Goal: Use online tool/utility

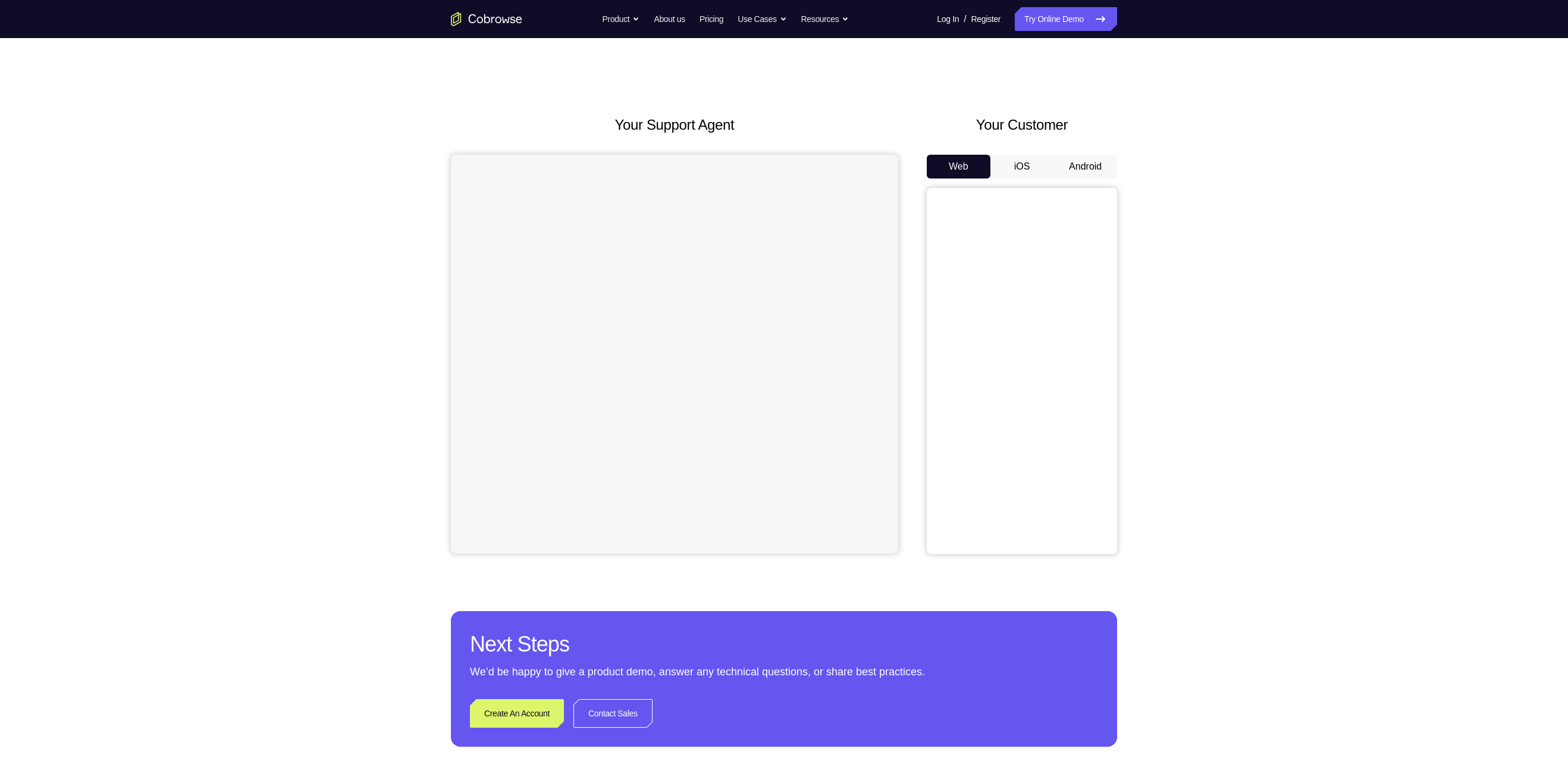
click at [1090, 162] on button "Android" at bounding box center [1085, 166] width 63 height 24
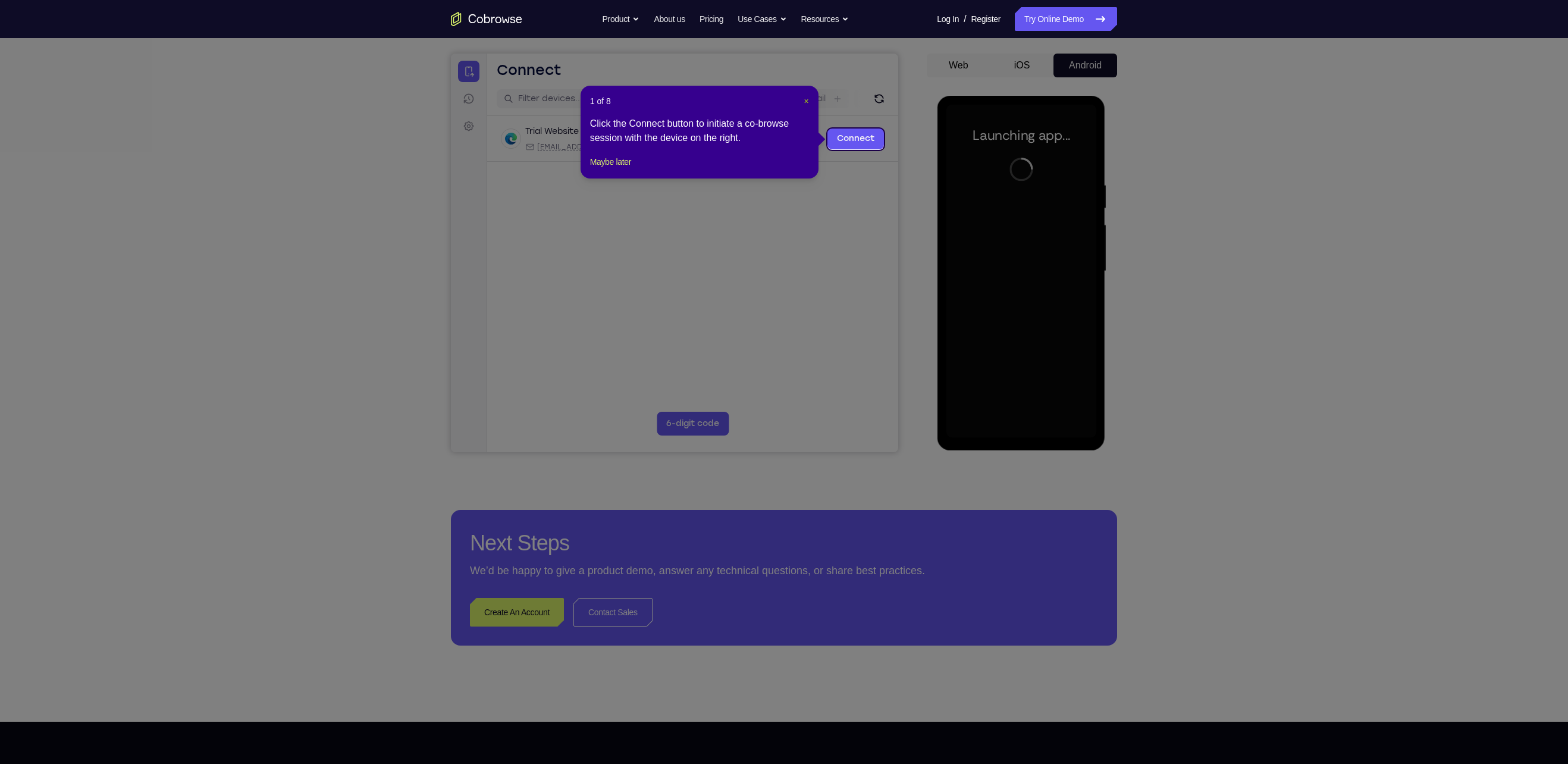
drag, startPoint x: 804, startPoint y: 101, endPoint x: 422, endPoint y: 224, distance: 401.3
click at [804, 101] on span "×" at bounding box center [807, 101] width 5 height 9
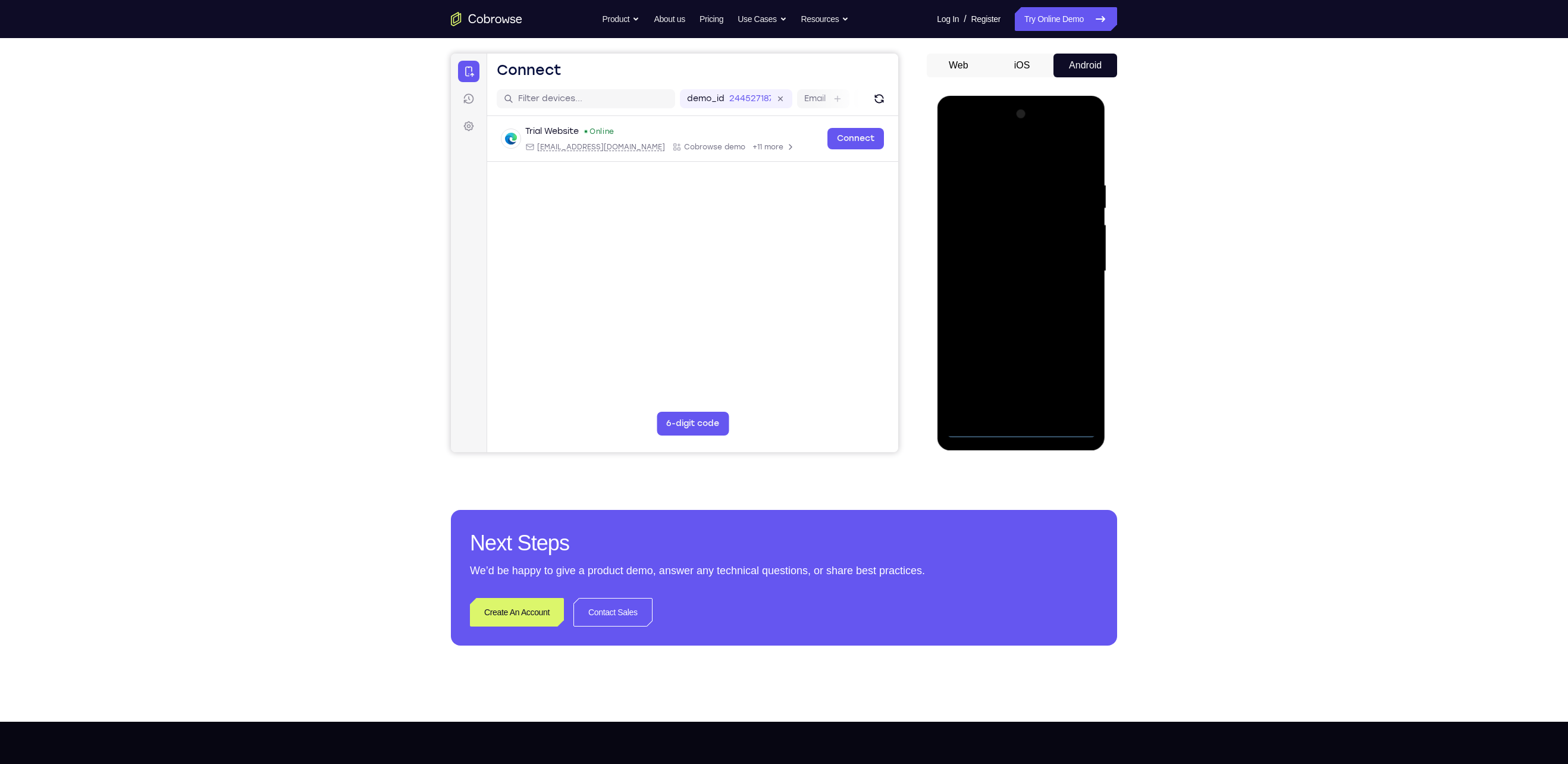
click at [1015, 432] on div at bounding box center [1020, 271] width 150 height 333
click at [1082, 375] on div at bounding box center [1020, 271] width 150 height 333
click at [1081, 376] on div at bounding box center [1020, 271] width 150 height 333
click at [1012, 156] on div at bounding box center [1020, 271] width 150 height 333
click at [1067, 268] on div at bounding box center [1020, 271] width 150 height 333
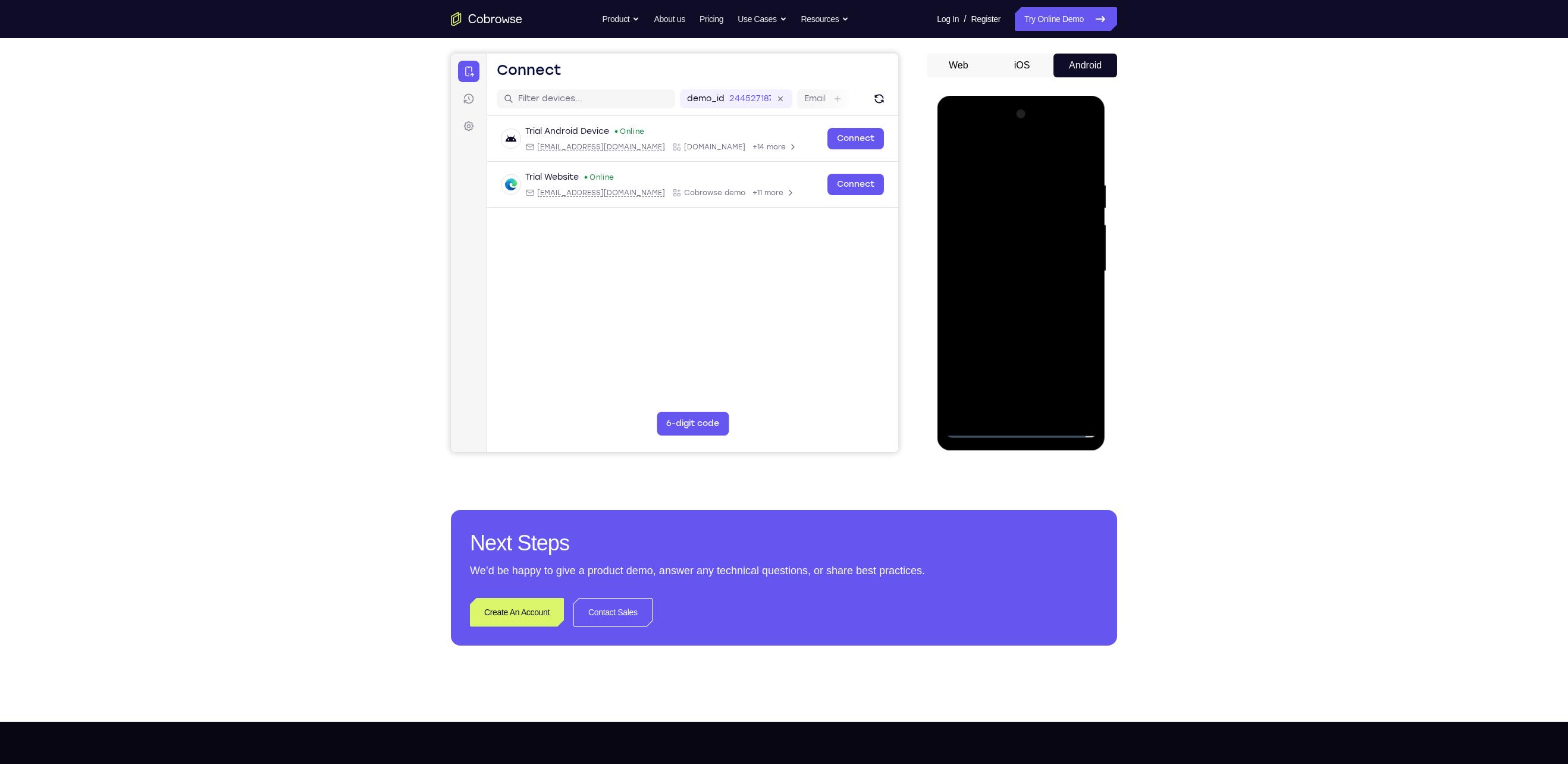
click at [1013, 293] on div at bounding box center [1020, 271] width 150 height 333
click at [1010, 332] on div at bounding box center [1020, 271] width 150 height 333
click at [1024, 219] on div at bounding box center [1020, 271] width 150 height 333
click at [1048, 253] on div at bounding box center [1020, 271] width 150 height 333
click at [976, 415] on div at bounding box center [1020, 271] width 150 height 333
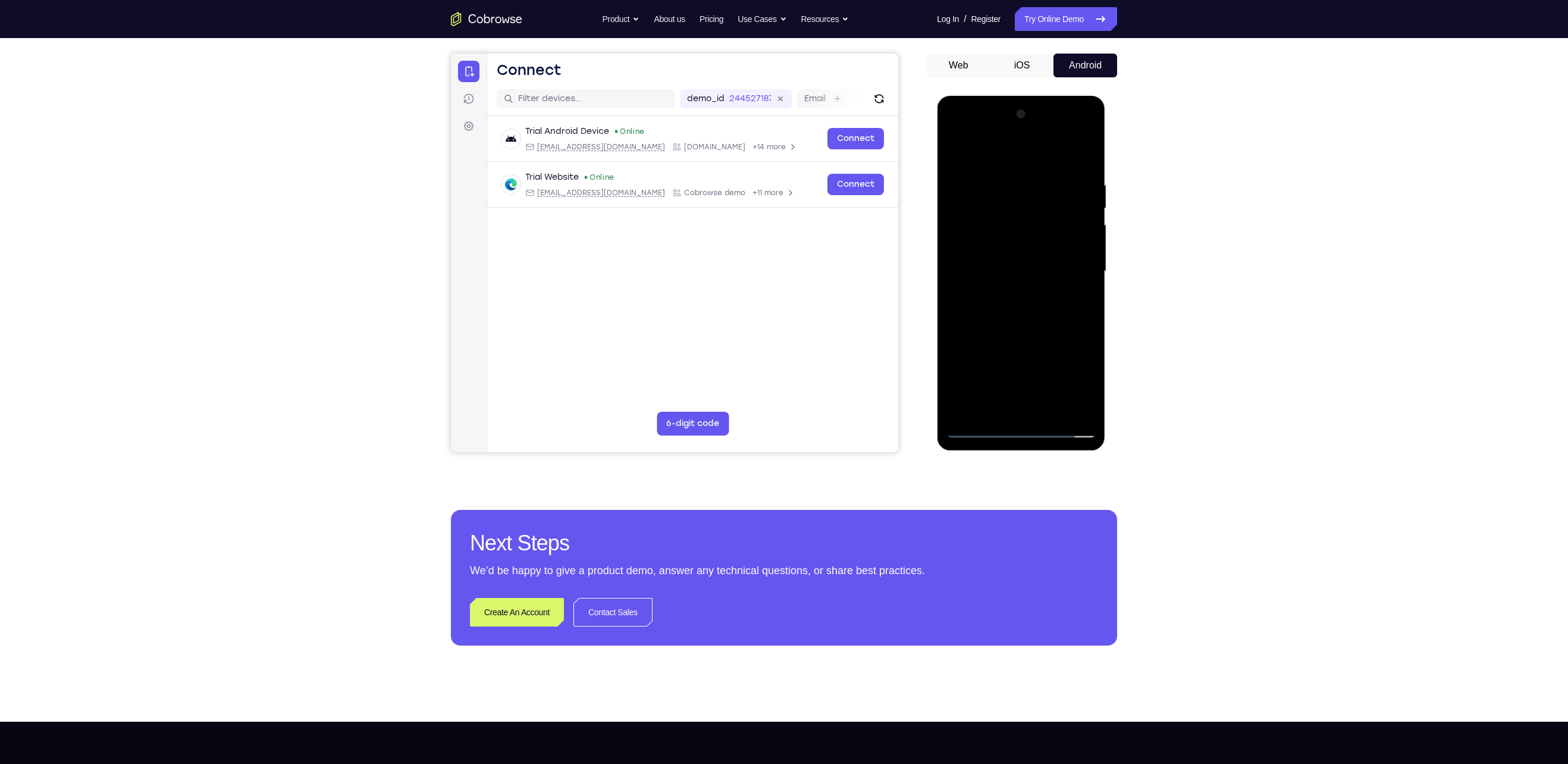
click at [1004, 224] on div at bounding box center [1020, 271] width 150 height 333
click at [1084, 164] on div at bounding box center [1020, 271] width 150 height 333
click at [1088, 150] on div at bounding box center [1020, 271] width 150 height 333
click at [1053, 409] on div at bounding box center [1020, 271] width 150 height 333
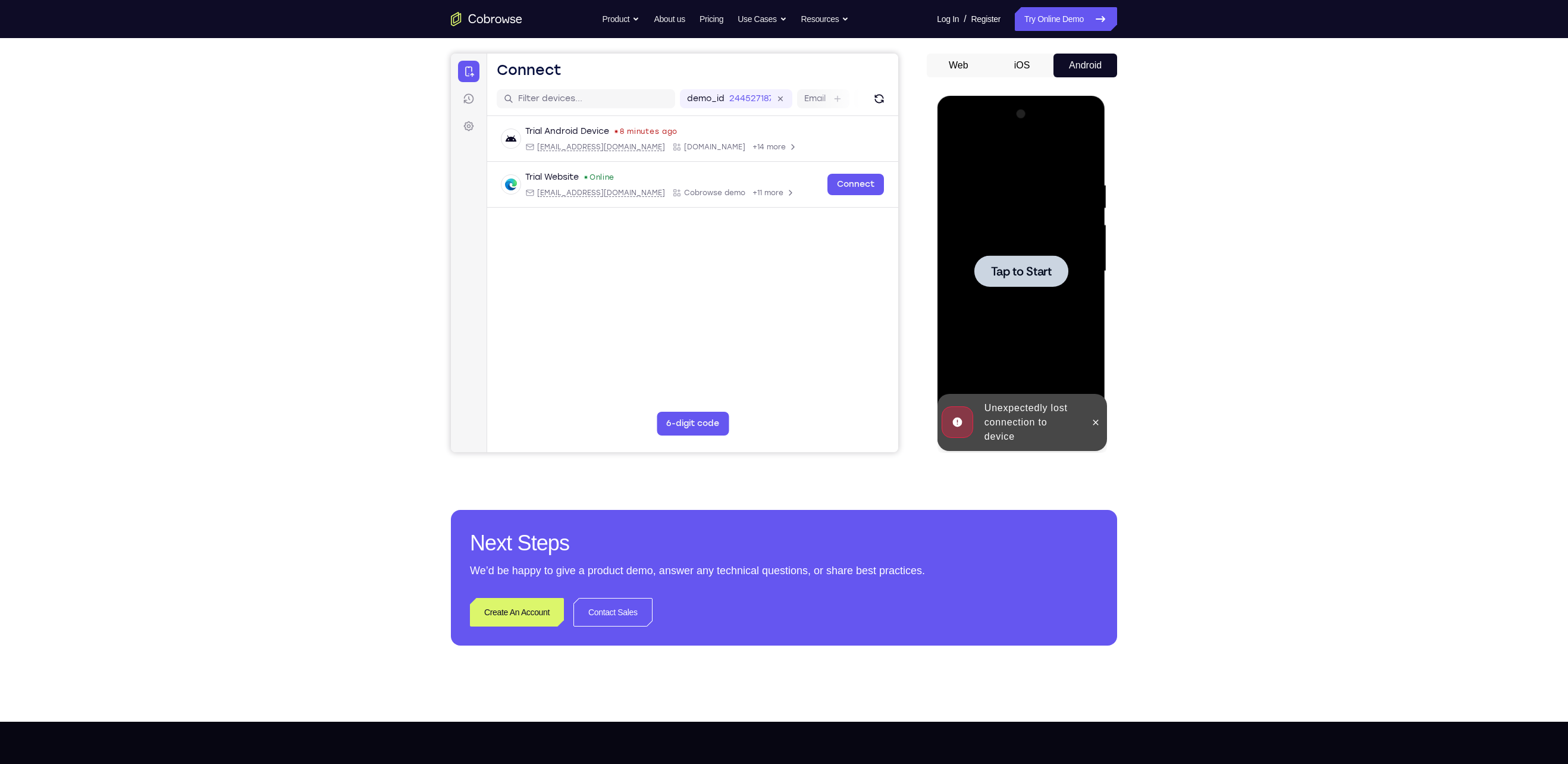
click at [1048, 265] on span "Tap to Start" at bounding box center [1021, 271] width 61 height 12
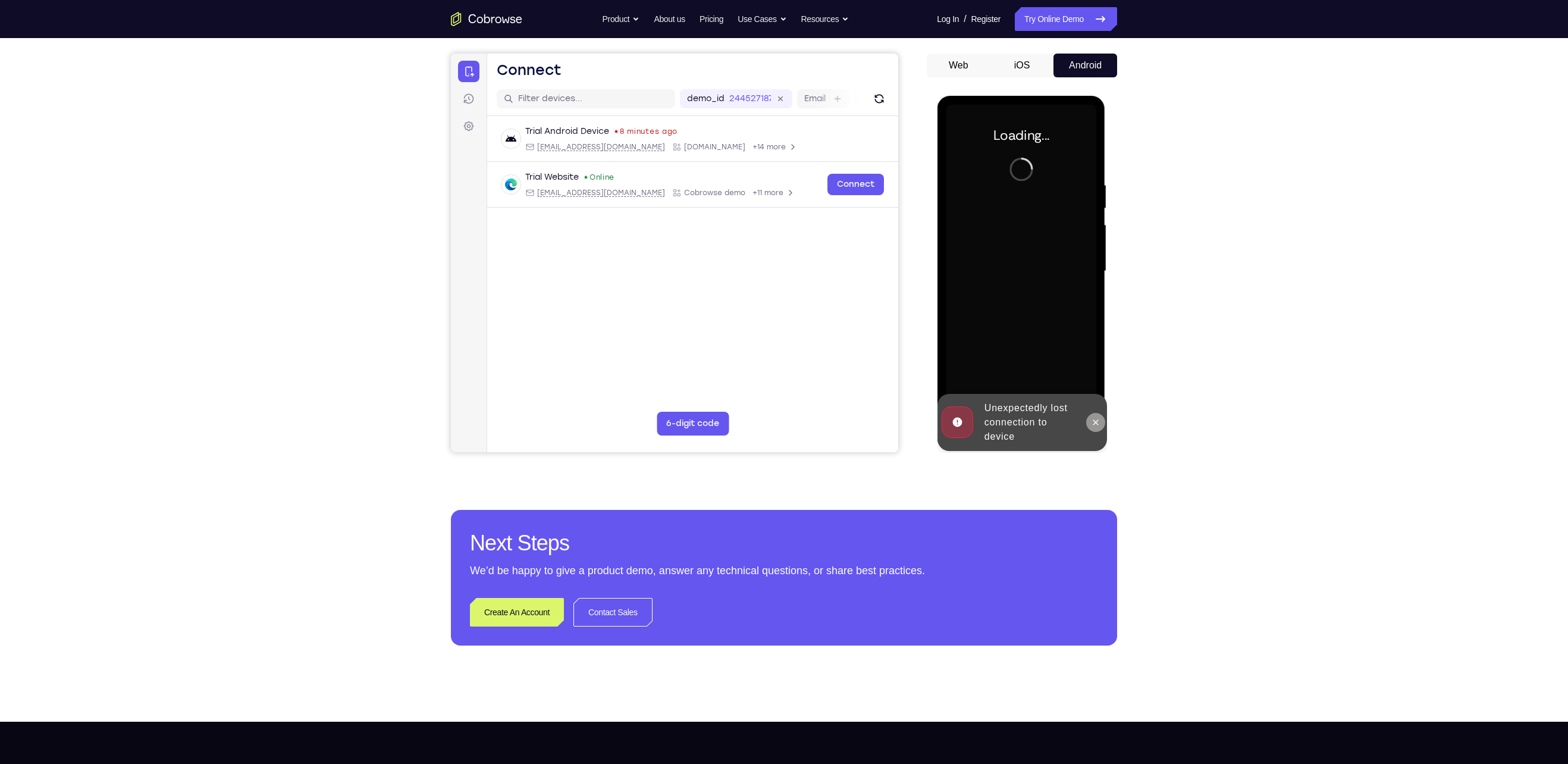
click at [1101, 432] on button at bounding box center [1095, 422] width 19 height 19
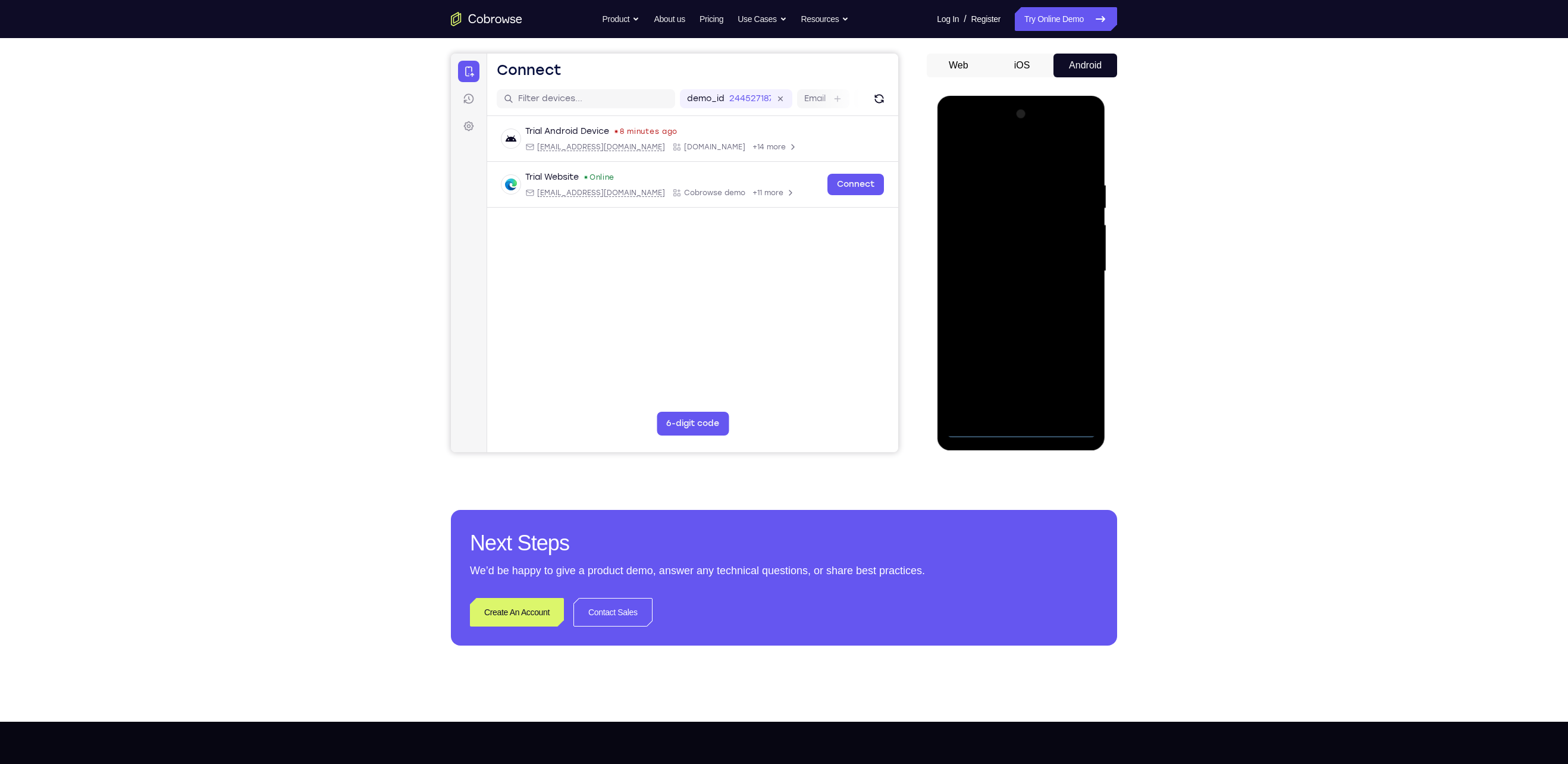
click at [1019, 432] on div at bounding box center [1020, 271] width 150 height 333
click at [1080, 385] on div at bounding box center [1020, 271] width 150 height 333
click at [1002, 153] on div at bounding box center [1020, 271] width 150 height 333
click at [1066, 264] on div at bounding box center [1020, 271] width 150 height 333
click at [1032, 415] on div at bounding box center [1020, 271] width 150 height 333
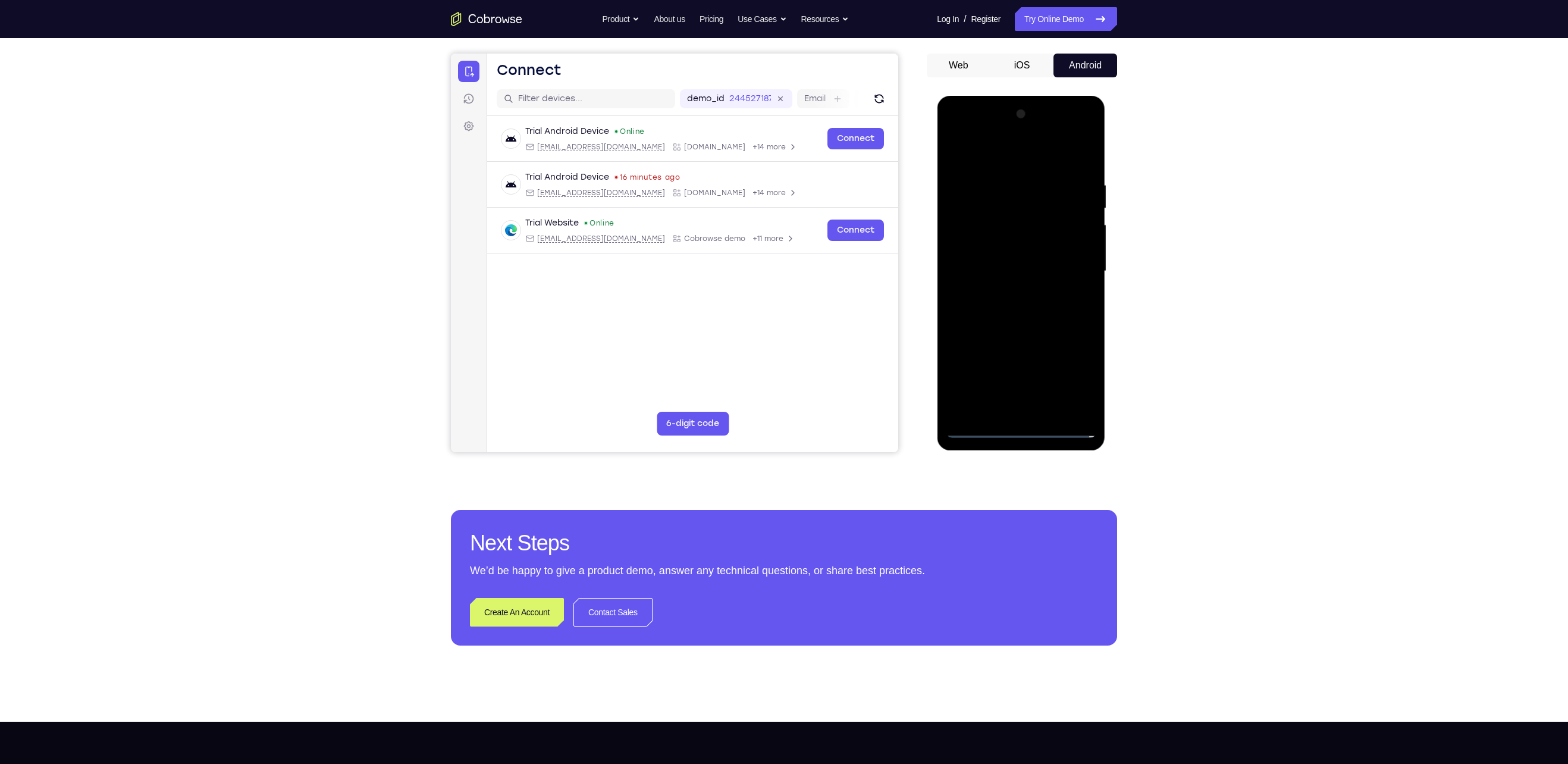
click at [1006, 333] on div at bounding box center [1020, 271] width 150 height 333
click at [1029, 217] on div at bounding box center [1020, 271] width 150 height 333
click at [987, 256] on div at bounding box center [1020, 271] width 150 height 333
click at [957, 413] on div at bounding box center [1020, 271] width 150 height 333
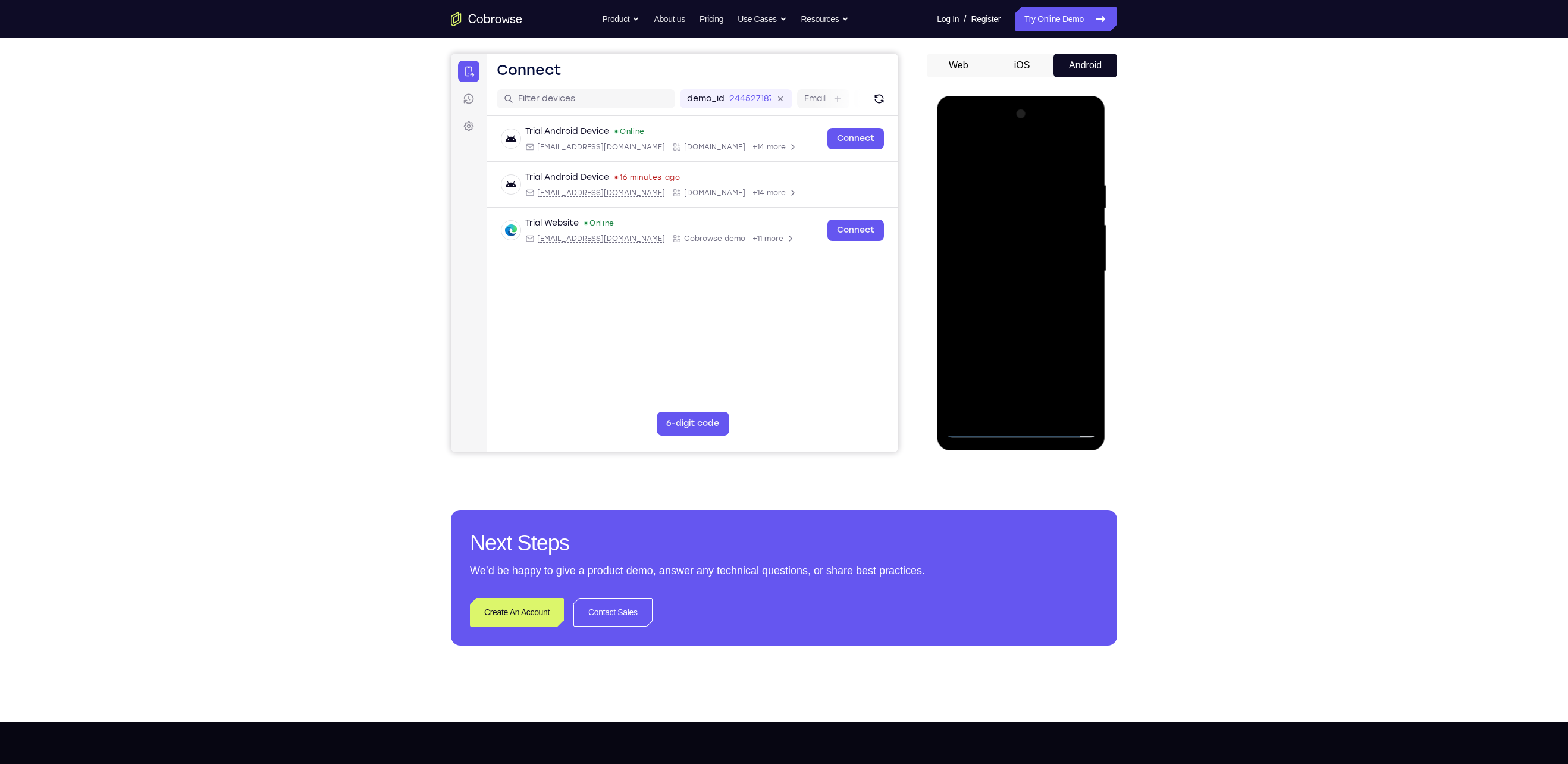
click at [1023, 219] on div at bounding box center [1020, 271] width 150 height 333
click at [1085, 168] on div at bounding box center [1020, 271] width 150 height 333
click at [1052, 409] on div at bounding box center [1020, 271] width 150 height 333
click at [1042, 338] on div at bounding box center [1020, 271] width 150 height 333
click at [1042, 284] on div at bounding box center [1020, 271] width 150 height 333
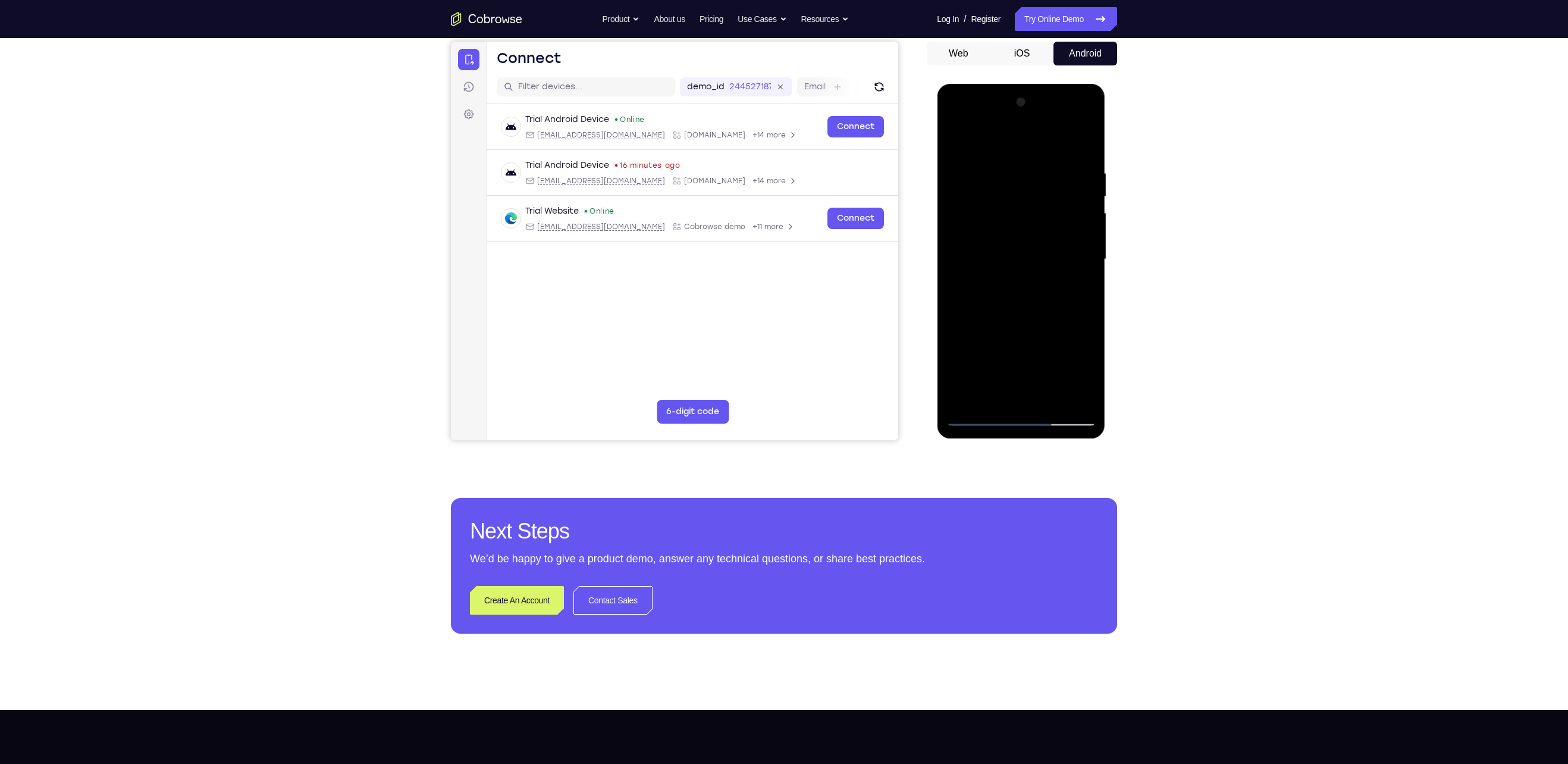
scroll to position [116, 0]
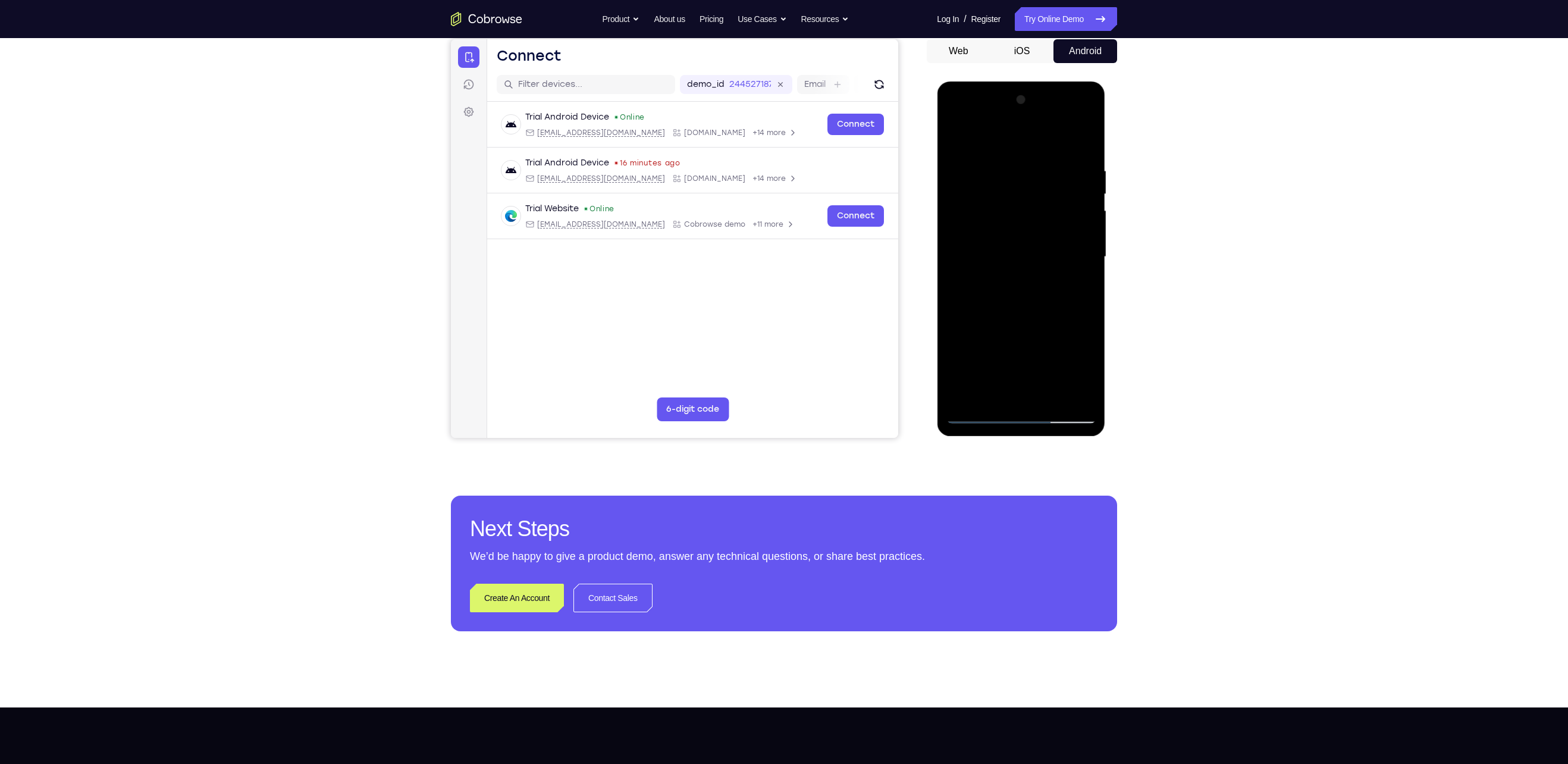
click at [997, 372] on div at bounding box center [1020, 257] width 150 height 333
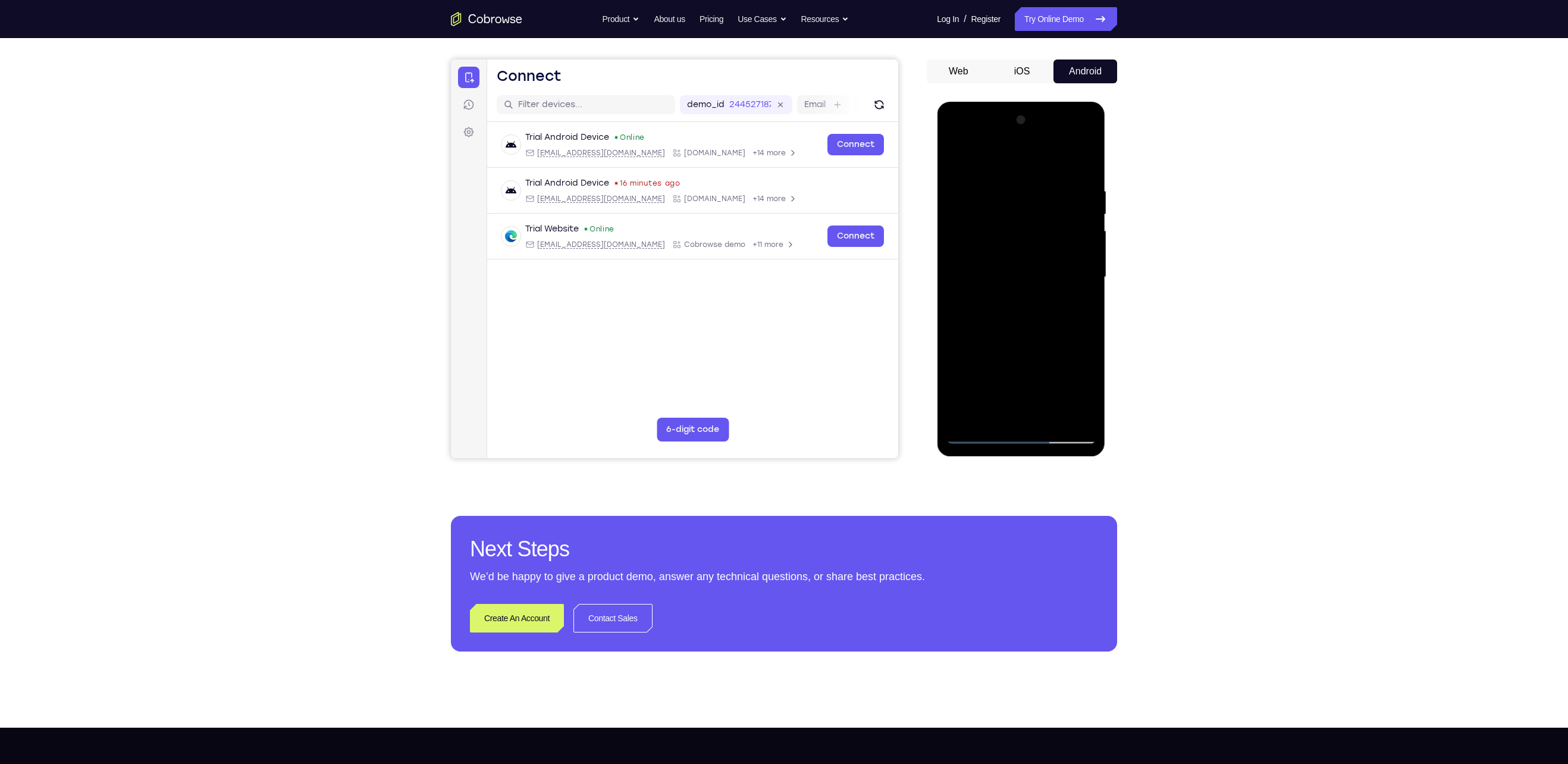
scroll to position [94, 0]
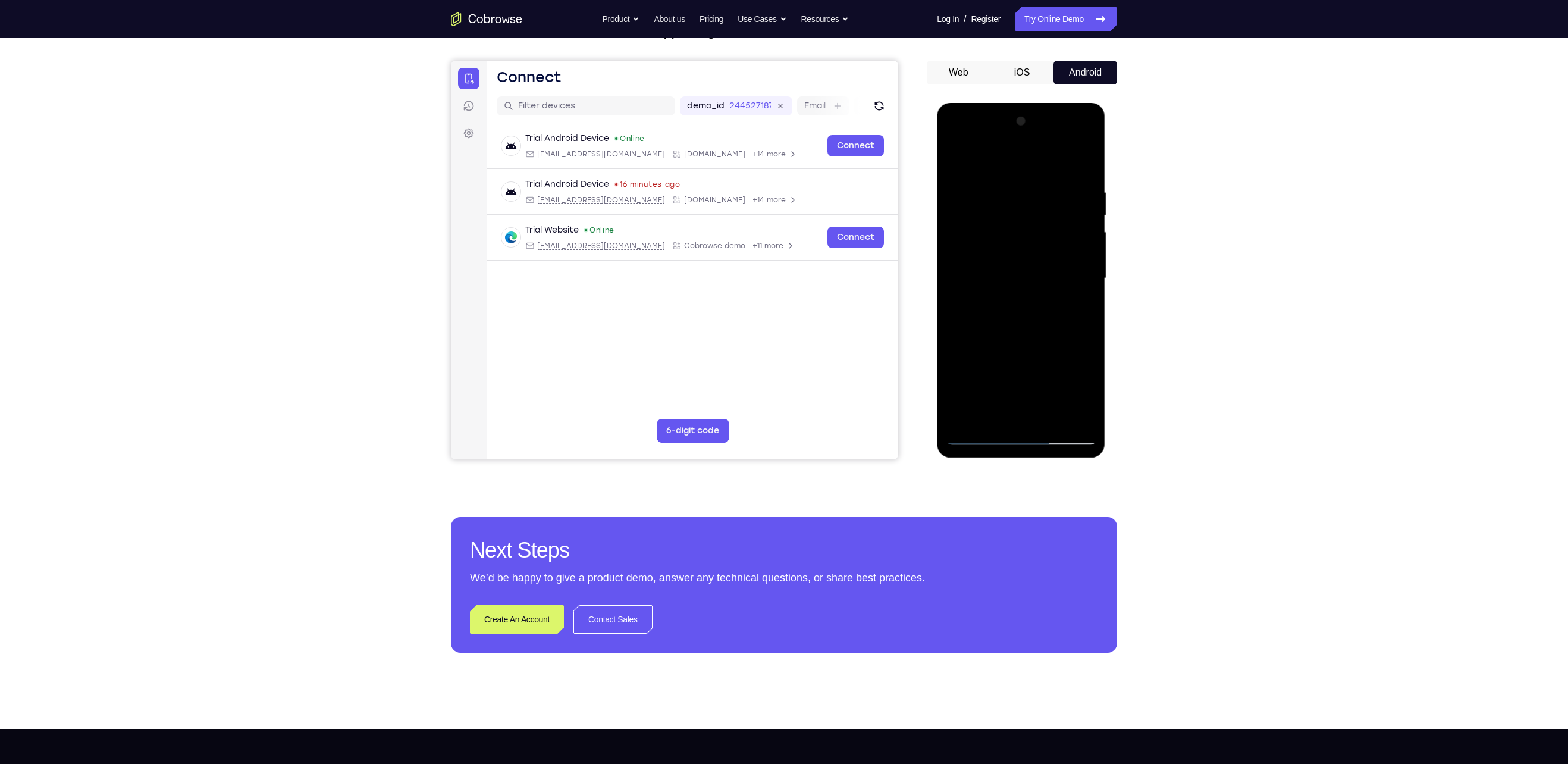
click at [957, 159] on div at bounding box center [1020, 279] width 150 height 333
click at [1011, 261] on div at bounding box center [1020, 279] width 150 height 333
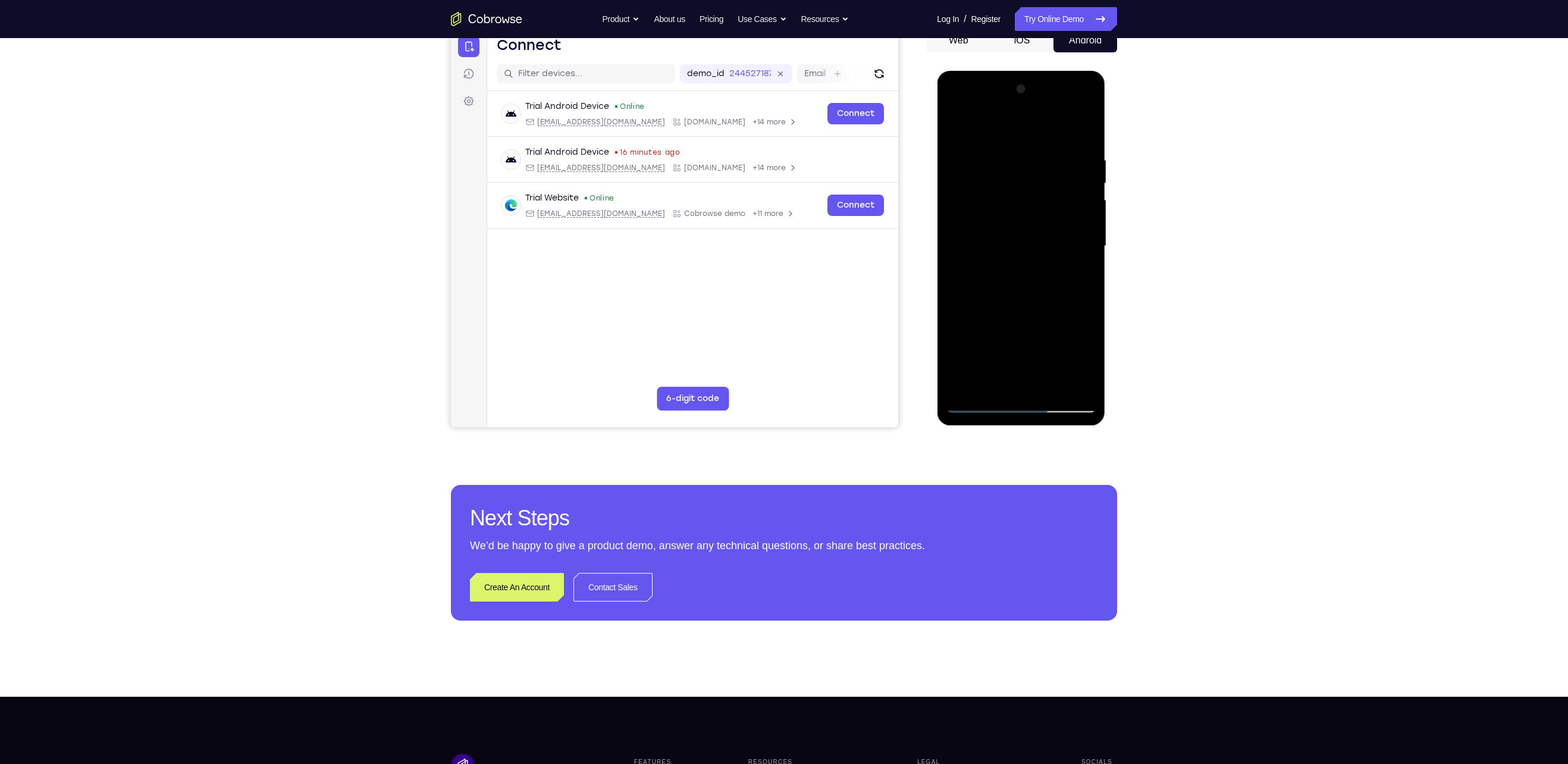
scroll to position [128, 0]
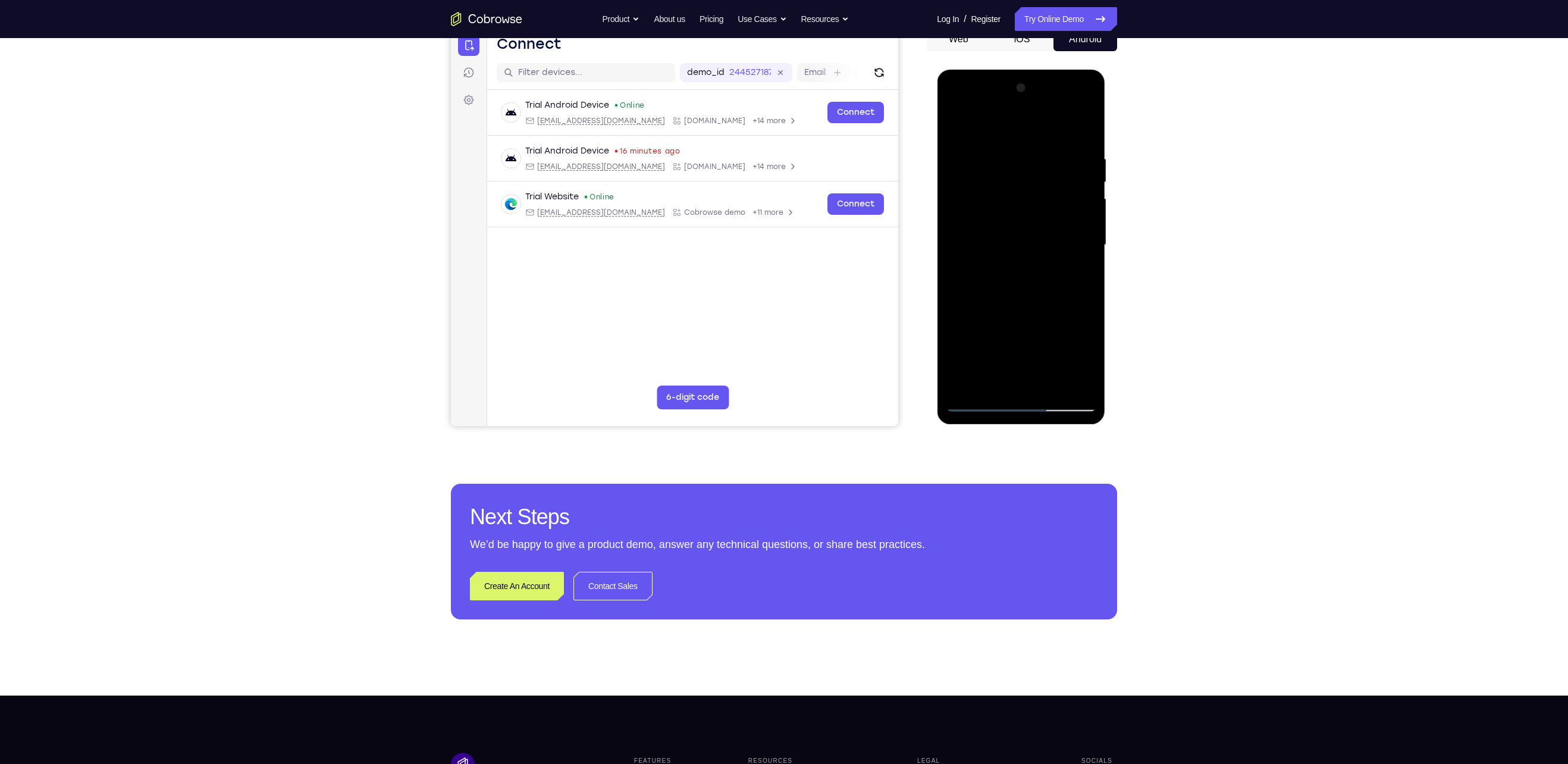
click at [1012, 377] on div at bounding box center [1020, 245] width 150 height 333
click at [1078, 278] on div at bounding box center [1020, 245] width 150 height 333
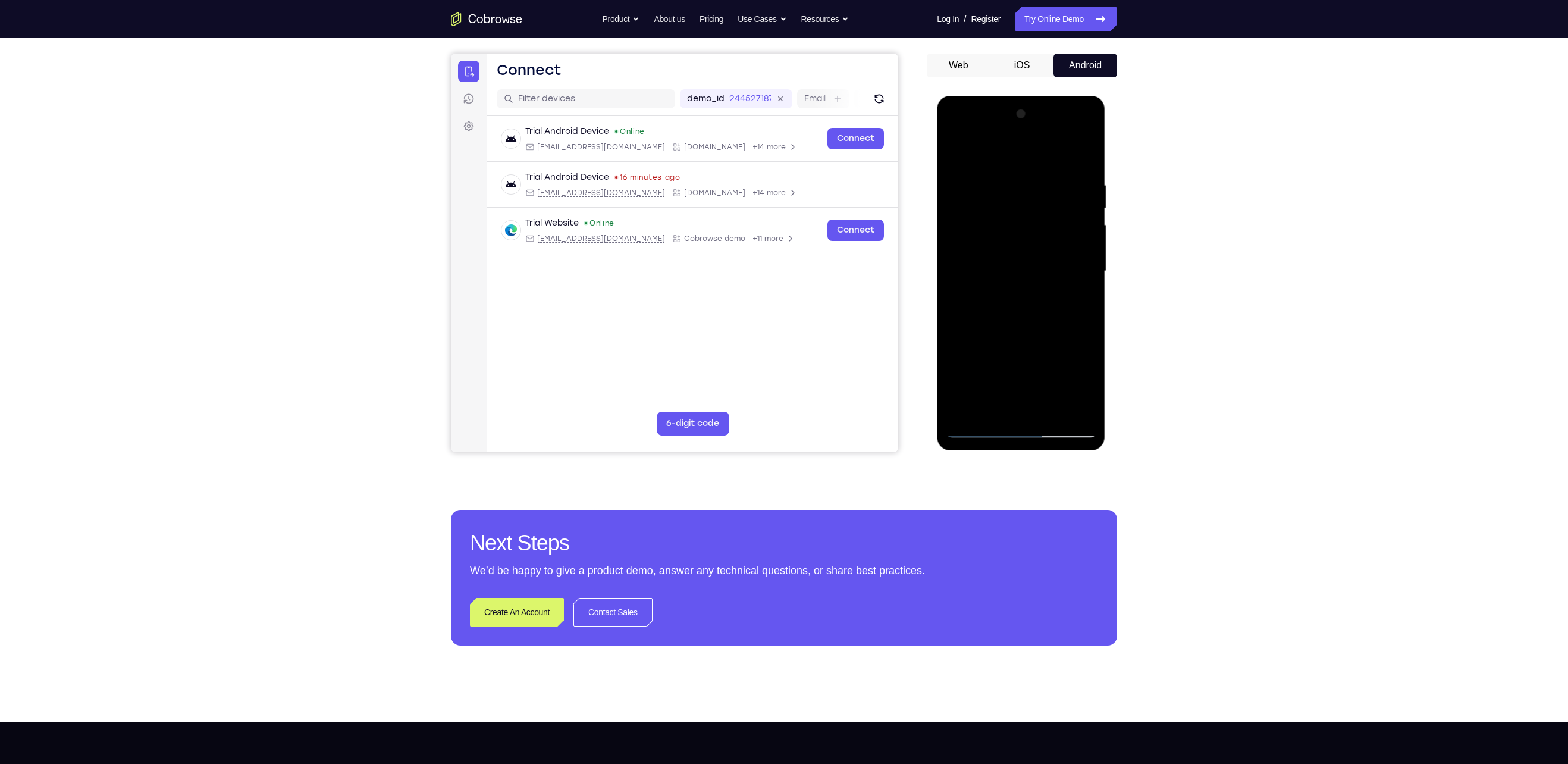
scroll to position [97, 0]
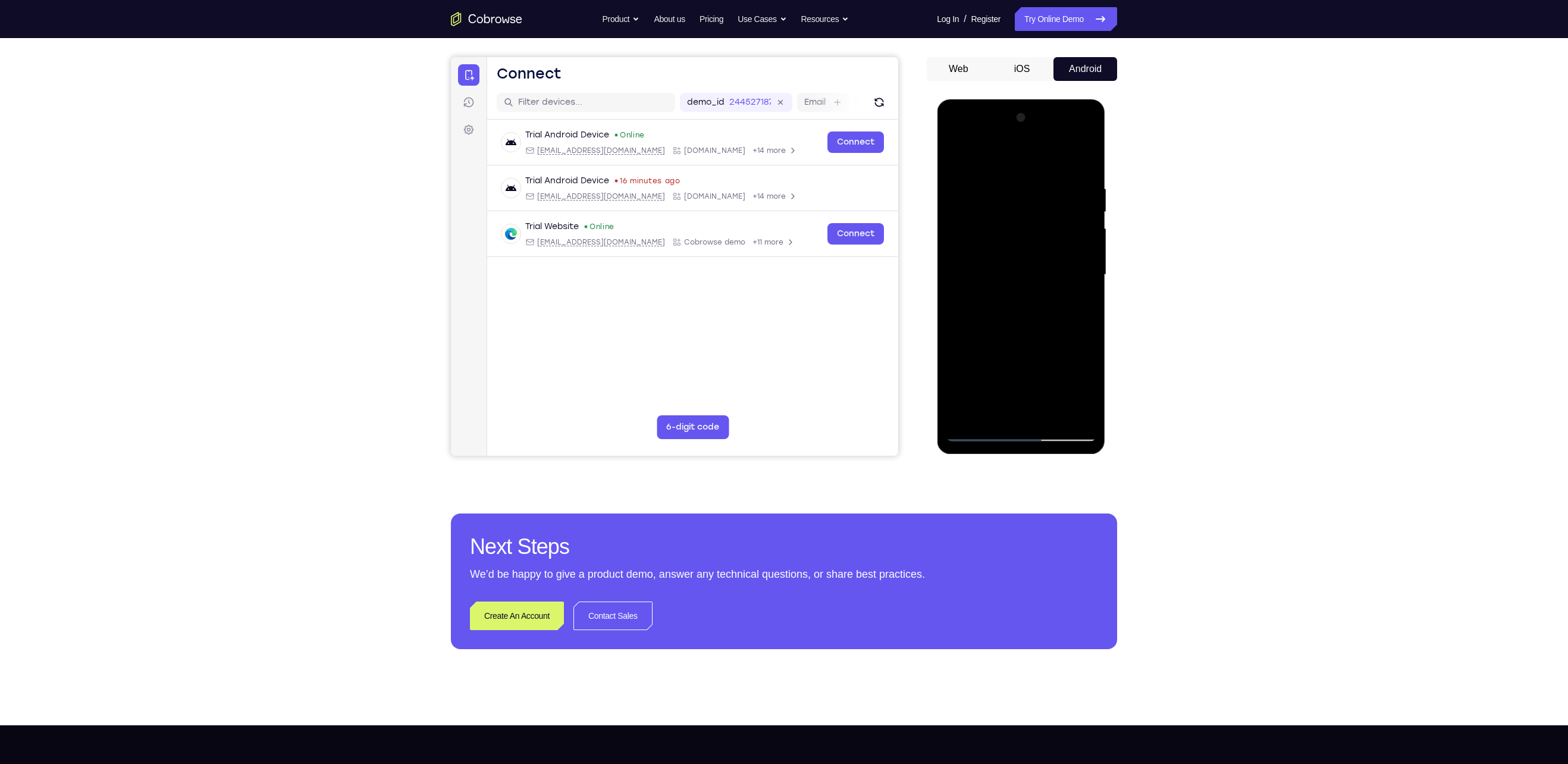
click at [955, 159] on div at bounding box center [1020, 275] width 150 height 333
drag, startPoint x: 1033, startPoint y: 287, endPoint x: 1036, endPoint y: 228, distance: 59.1
click at [1036, 228] on div at bounding box center [1020, 275] width 150 height 333
click at [953, 368] on div at bounding box center [1020, 275] width 150 height 333
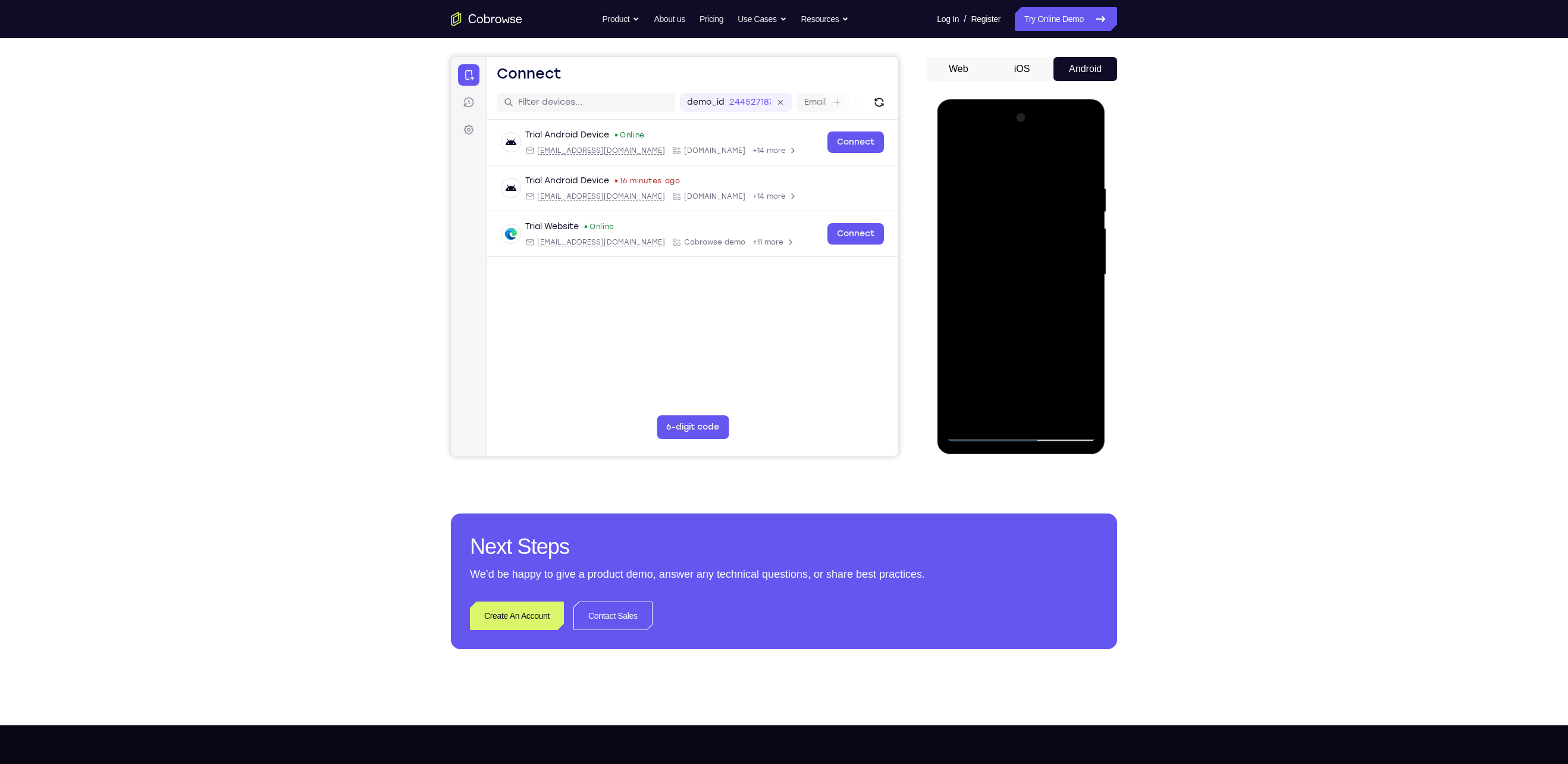
click at [1086, 271] on div at bounding box center [1020, 275] width 150 height 333
drag, startPoint x: 1038, startPoint y: 376, endPoint x: 1061, endPoint y: 212, distance: 165.6
click at [1061, 212] on div at bounding box center [1020, 275] width 150 height 333
drag, startPoint x: 1018, startPoint y: 307, endPoint x: 1036, endPoint y: 192, distance: 116.4
click at [1036, 192] on div at bounding box center [1020, 275] width 150 height 333
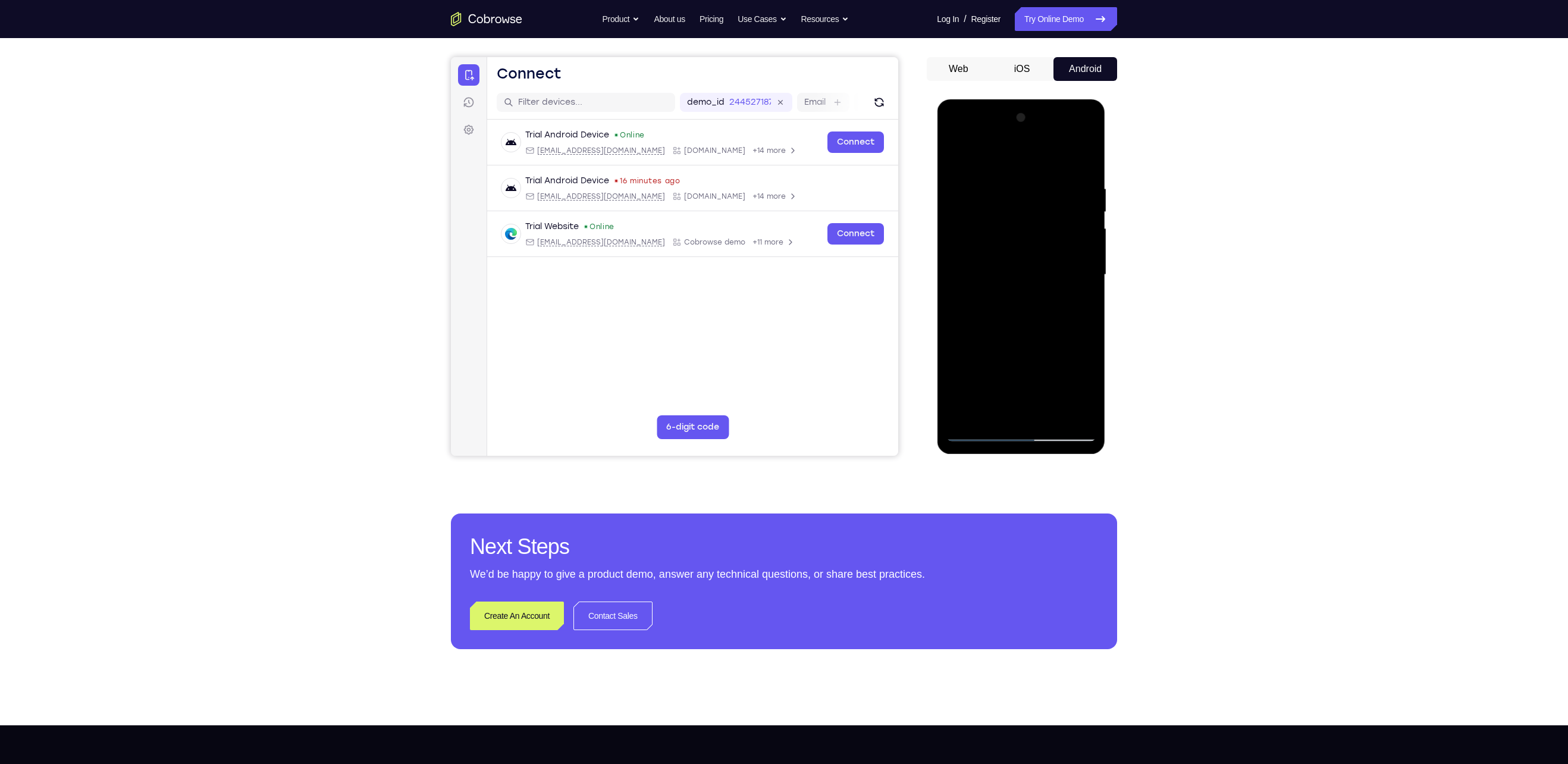
drag, startPoint x: 1025, startPoint y: 341, endPoint x: 1033, endPoint y: 229, distance: 112.3
click at [1033, 229] on div at bounding box center [1020, 275] width 150 height 333
drag, startPoint x: 990, startPoint y: 363, endPoint x: 1017, endPoint y: 253, distance: 113.3
click at [1017, 253] on div at bounding box center [1020, 275] width 150 height 333
click at [968, 414] on div at bounding box center [1020, 275] width 150 height 333
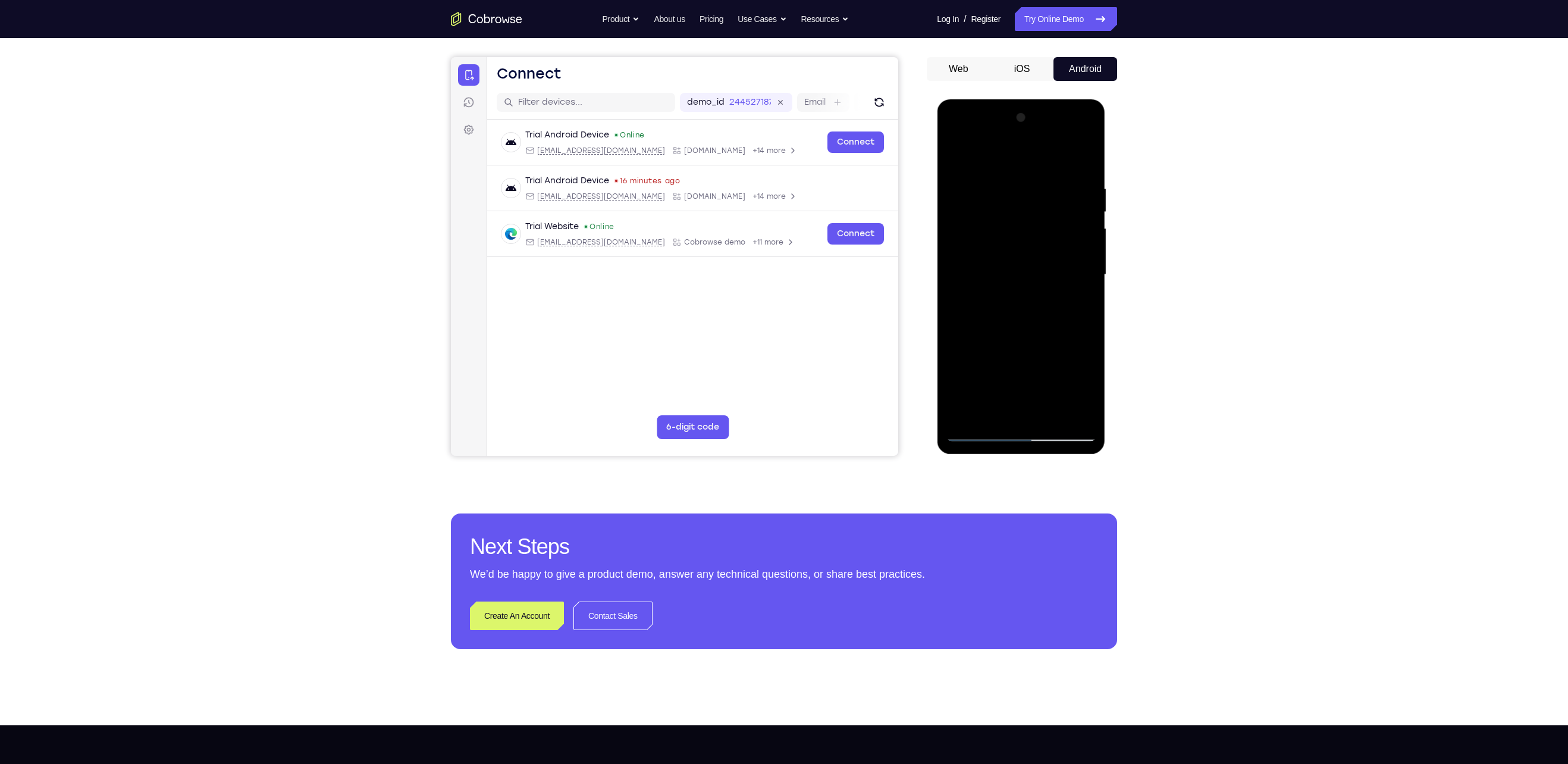
drag, startPoint x: 1024, startPoint y: 224, endPoint x: 1039, endPoint y: 446, distance: 222.5
click at [1039, 446] on div at bounding box center [1021, 277] width 169 height 355
click at [1009, 188] on div at bounding box center [1020, 275] width 150 height 333
click at [1013, 181] on div at bounding box center [1020, 275] width 150 height 333
click at [1010, 185] on div at bounding box center [1020, 275] width 150 height 333
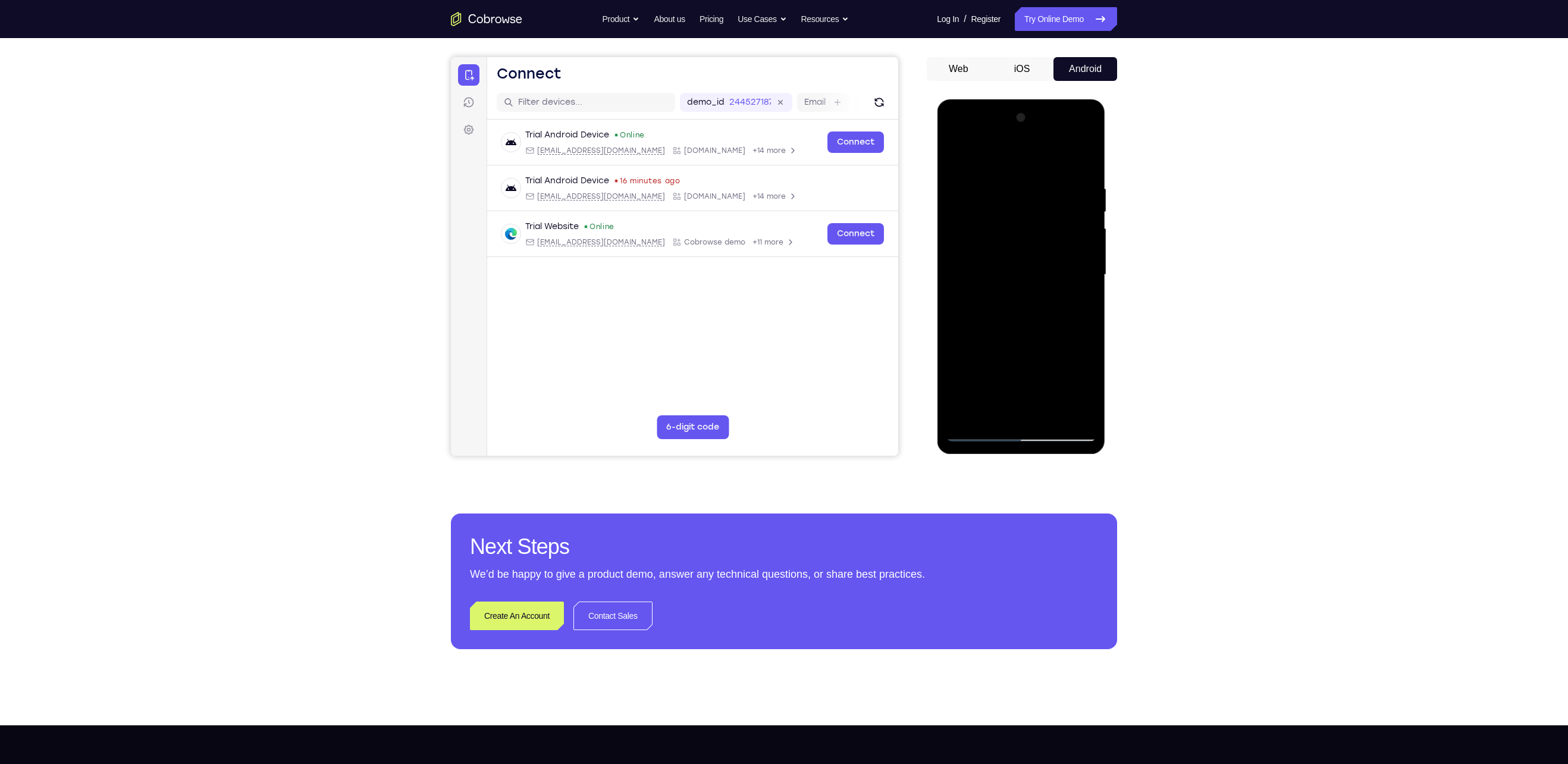
drag, startPoint x: 953, startPoint y: 222, endPoint x: 1071, endPoint y: 241, distance: 119.5
click at [1071, 241] on div at bounding box center [1020, 275] width 150 height 333
drag, startPoint x: 955, startPoint y: 261, endPoint x: 1124, endPoint y: 250, distance: 169.4
click at [1106, 250] on html "Online web based iOS Simulators and Android Emulators. Run iPhone, iPad, Mobile…" at bounding box center [1022, 278] width 169 height 357
click at [1079, 260] on div at bounding box center [1020, 275] width 150 height 333
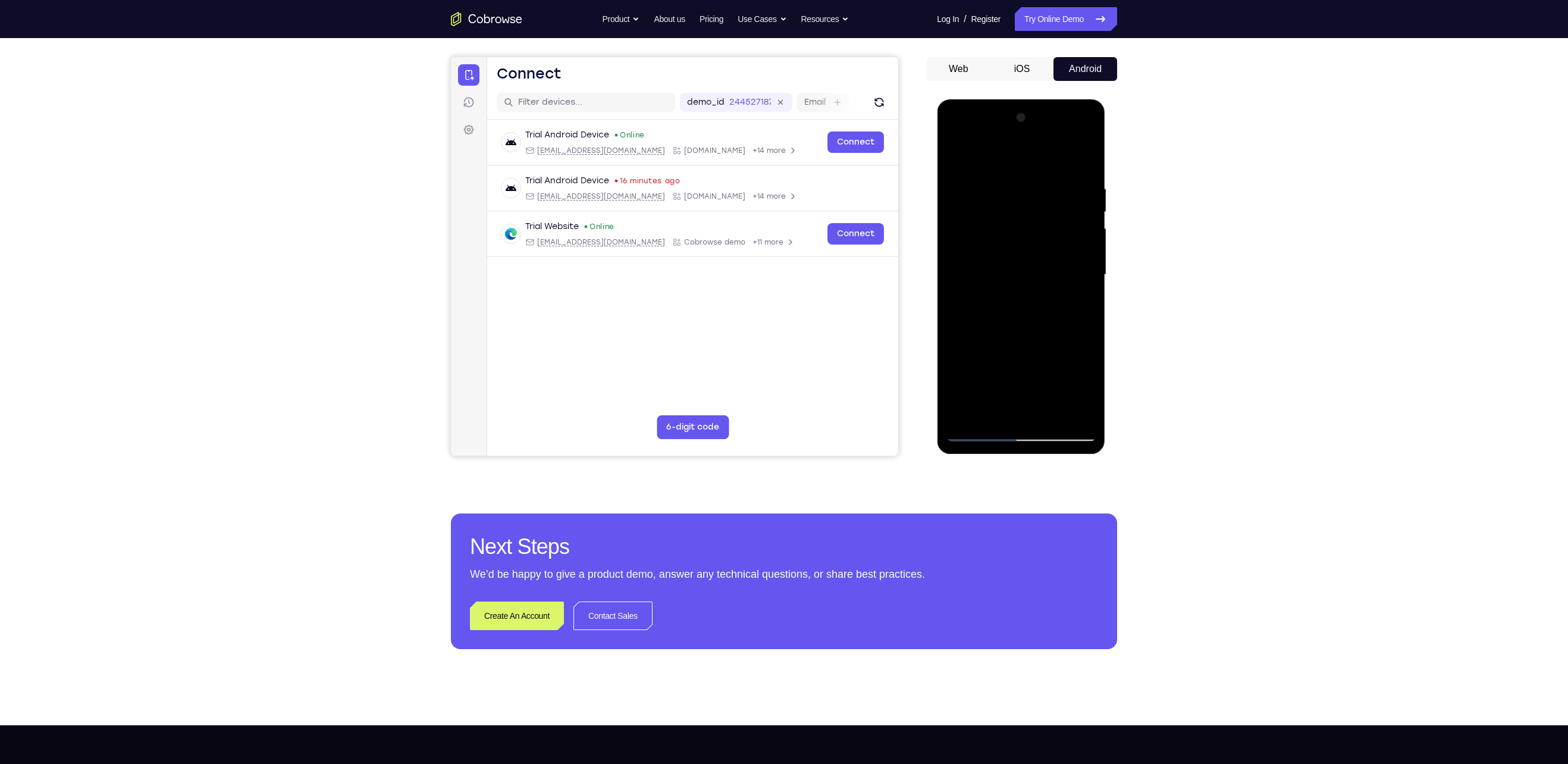
click at [1082, 277] on div at bounding box center [1020, 275] width 150 height 333
click at [1082, 276] on div at bounding box center [1020, 275] width 150 height 333
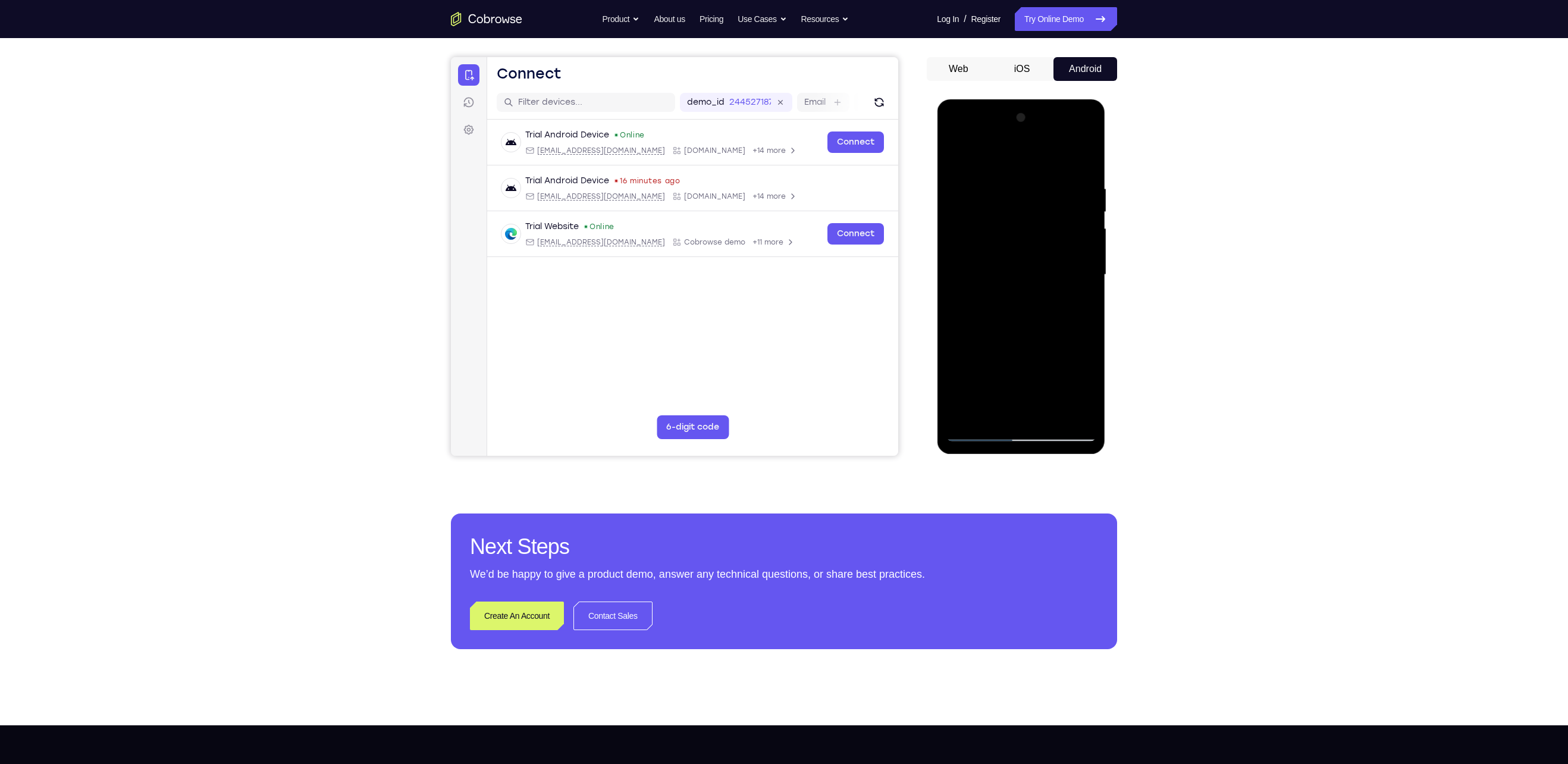
click at [964, 268] on div at bounding box center [1020, 275] width 150 height 333
click at [954, 267] on div at bounding box center [1020, 275] width 150 height 333
click at [1082, 293] on div at bounding box center [1020, 275] width 150 height 333
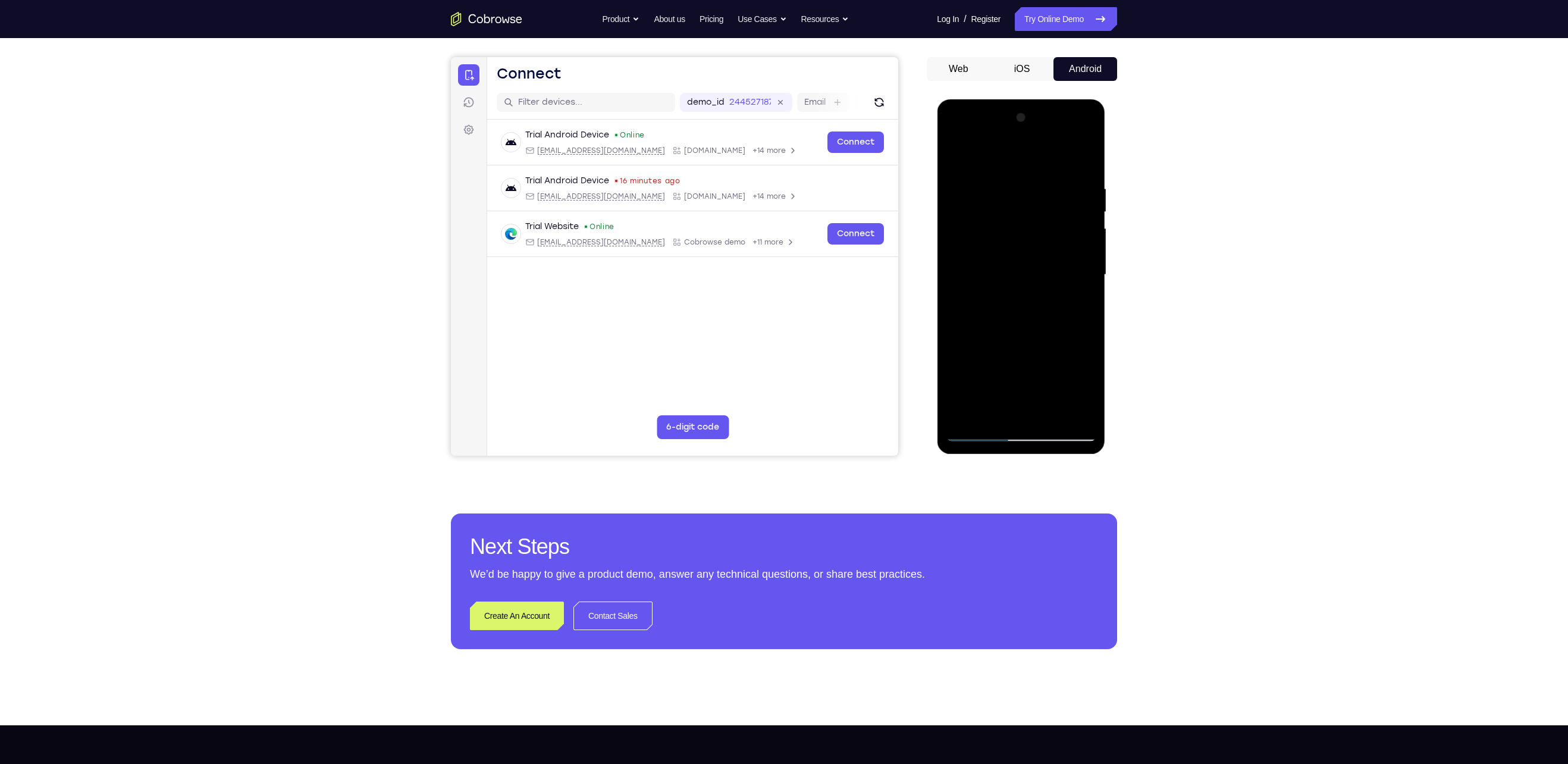
click at [1082, 293] on div at bounding box center [1020, 275] width 150 height 333
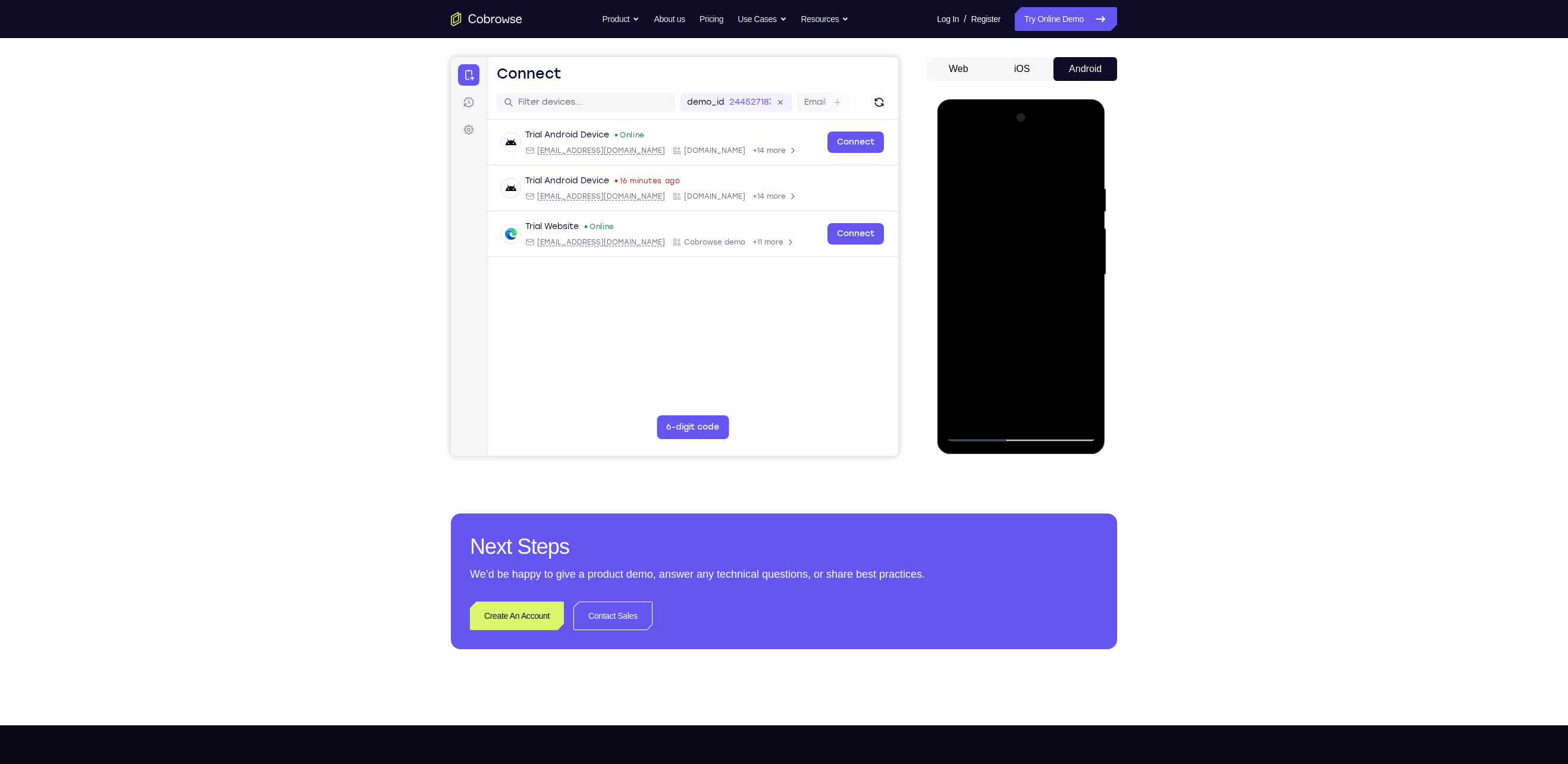
click at [1082, 293] on div at bounding box center [1020, 275] width 150 height 333
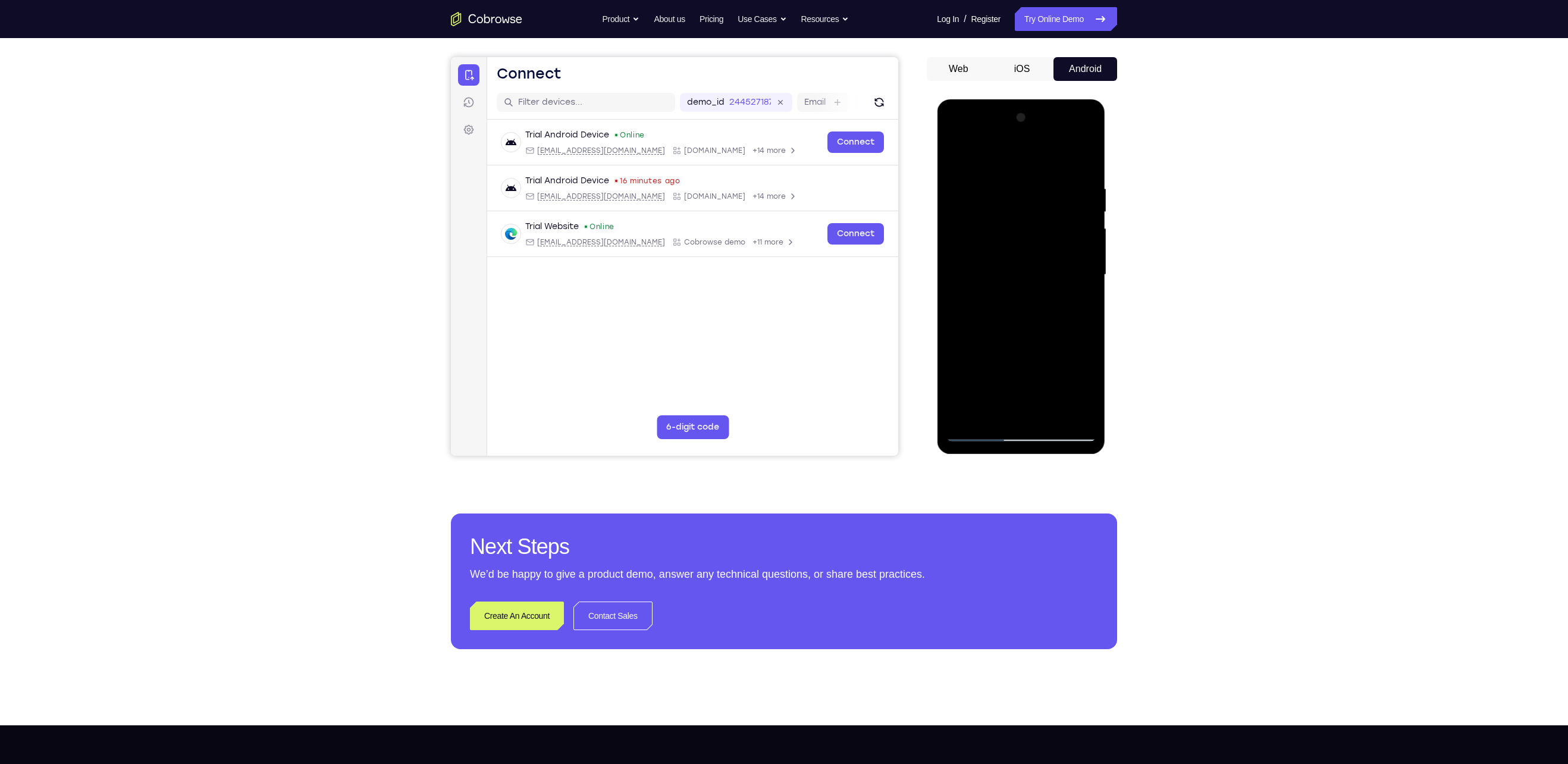
click at [1082, 293] on div at bounding box center [1020, 275] width 150 height 333
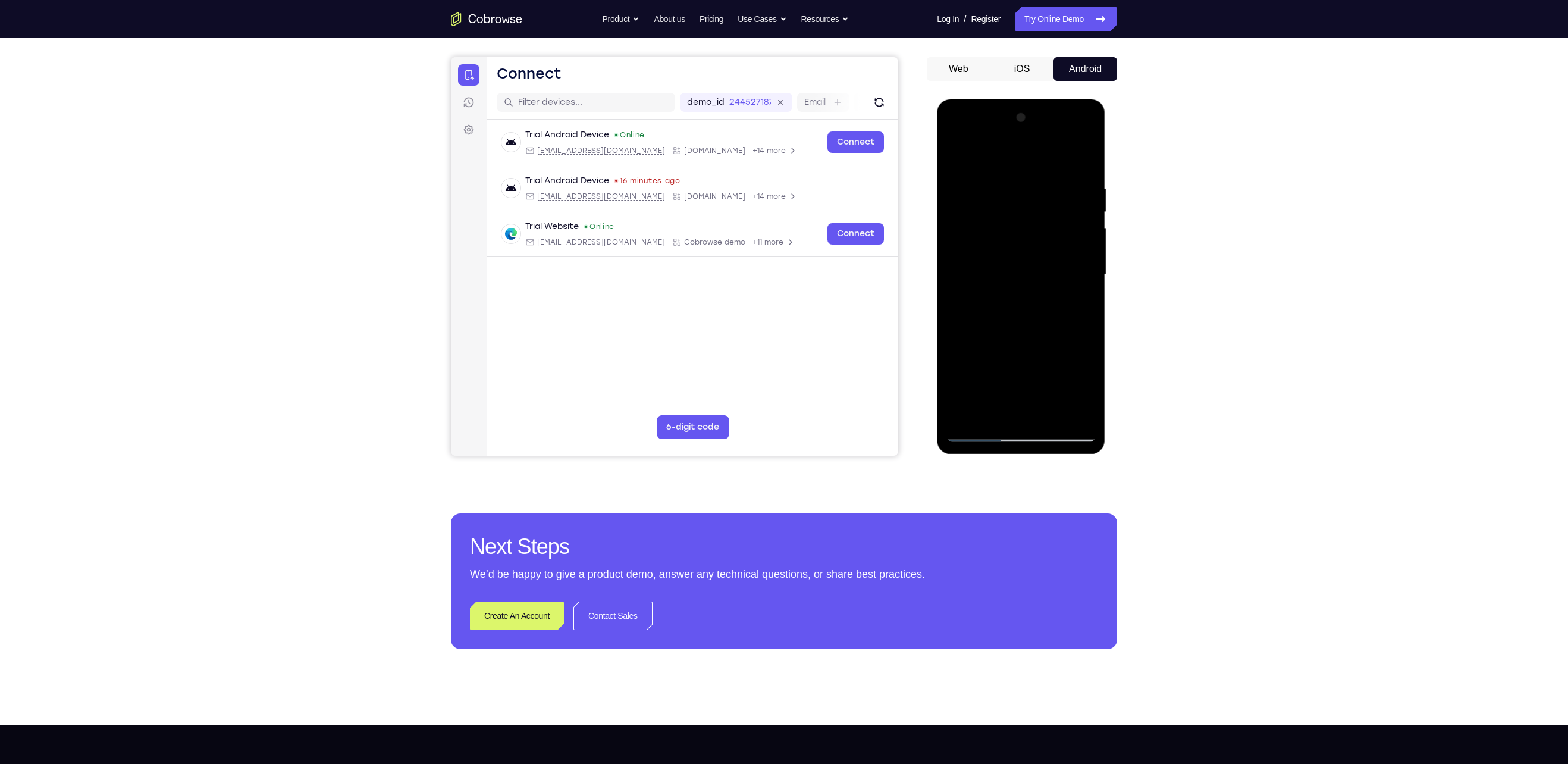
click at [1082, 293] on div at bounding box center [1020, 275] width 150 height 333
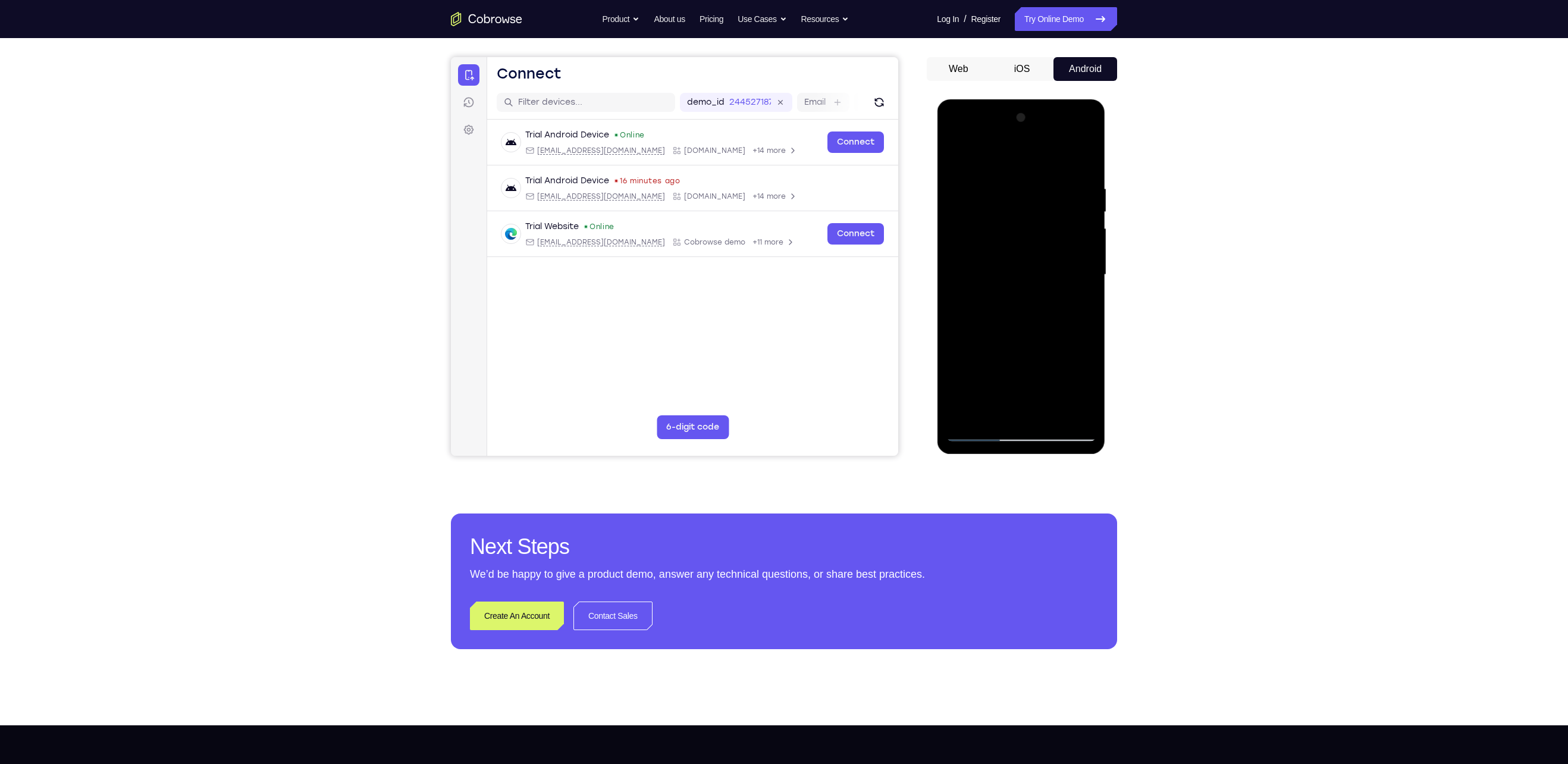
click at [1082, 293] on div at bounding box center [1020, 275] width 150 height 333
click at [1091, 290] on div at bounding box center [1020, 275] width 150 height 333
click at [1091, 290] on div at bounding box center [1020, 275] width 150 height 333
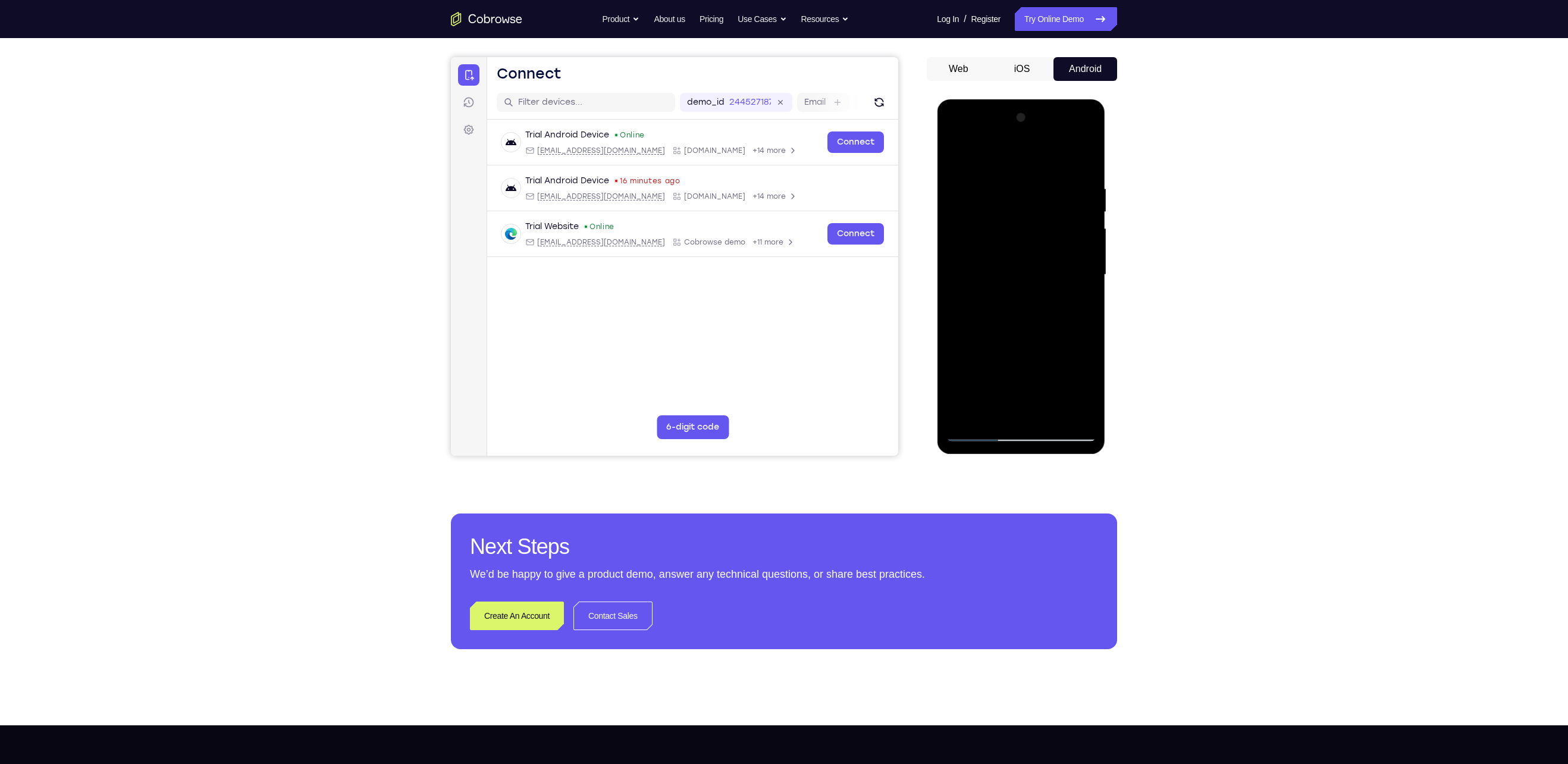
click at [1091, 290] on div at bounding box center [1020, 275] width 150 height 333
click at [1070, 410] on div at bounding box center [1020, 275] width 150 height 333
drag, startPoint x: 1080, startPoint y: 294, endPoint x: 926, endPoint y: 306, distance: 154.5
click at [937, 306] on html "Online web based iOS Simulators and Android Emulators. Run iPhone, iPad, Mobile…" at bounding box center [1022, 278] width 169 height 357
click at [1089, 295] on div at bounding box center [1020, 275] width 150 height 333
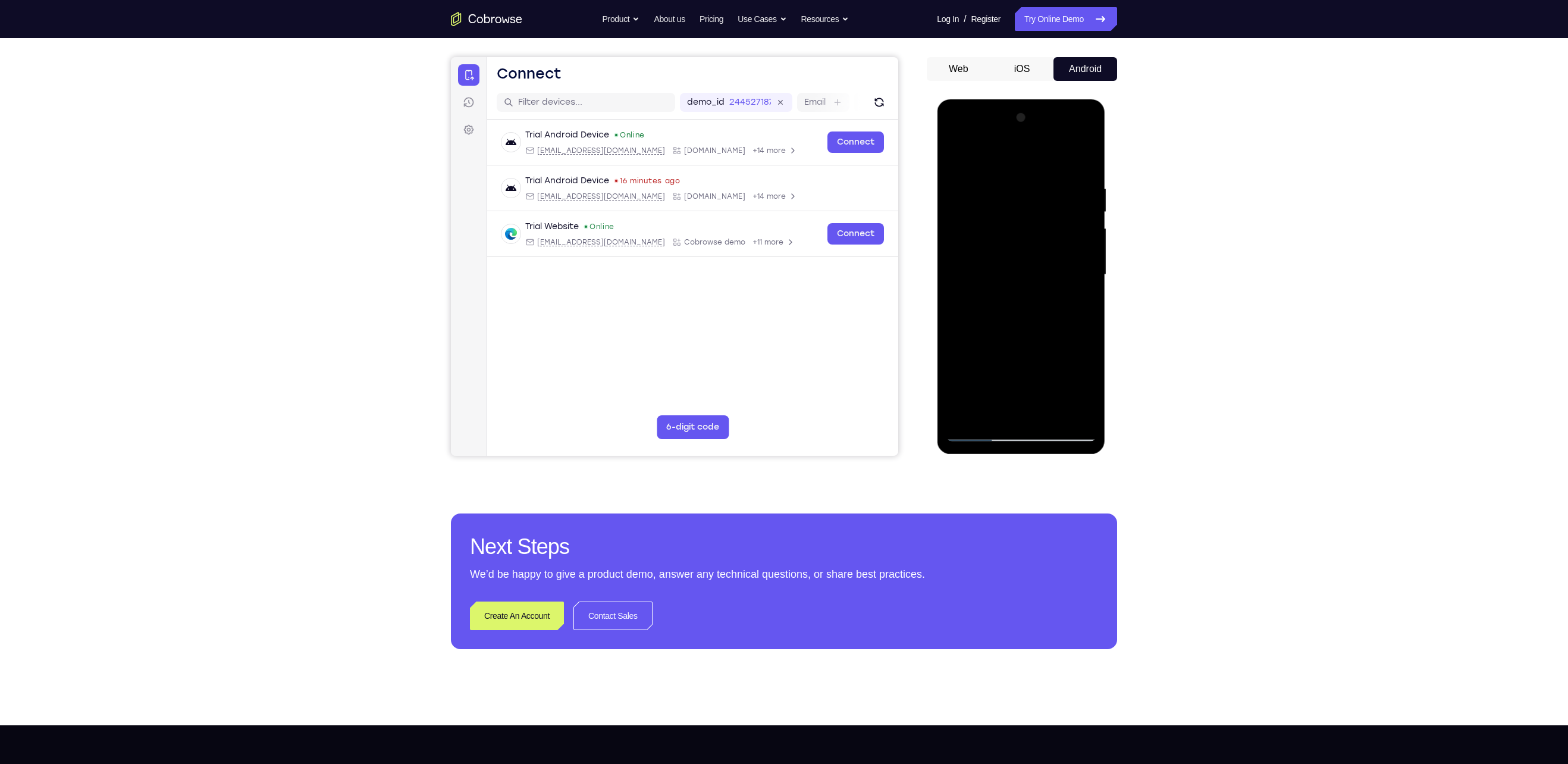
click at [1089, 295] on div at bounding box center [1020, 275] width 150 height 333
click at [1072, 283] on div at bounding box center [1020, 275] width 150 height 333
click at [1079, 282] on div at bounding box center [1020, 275] width 150 height 333
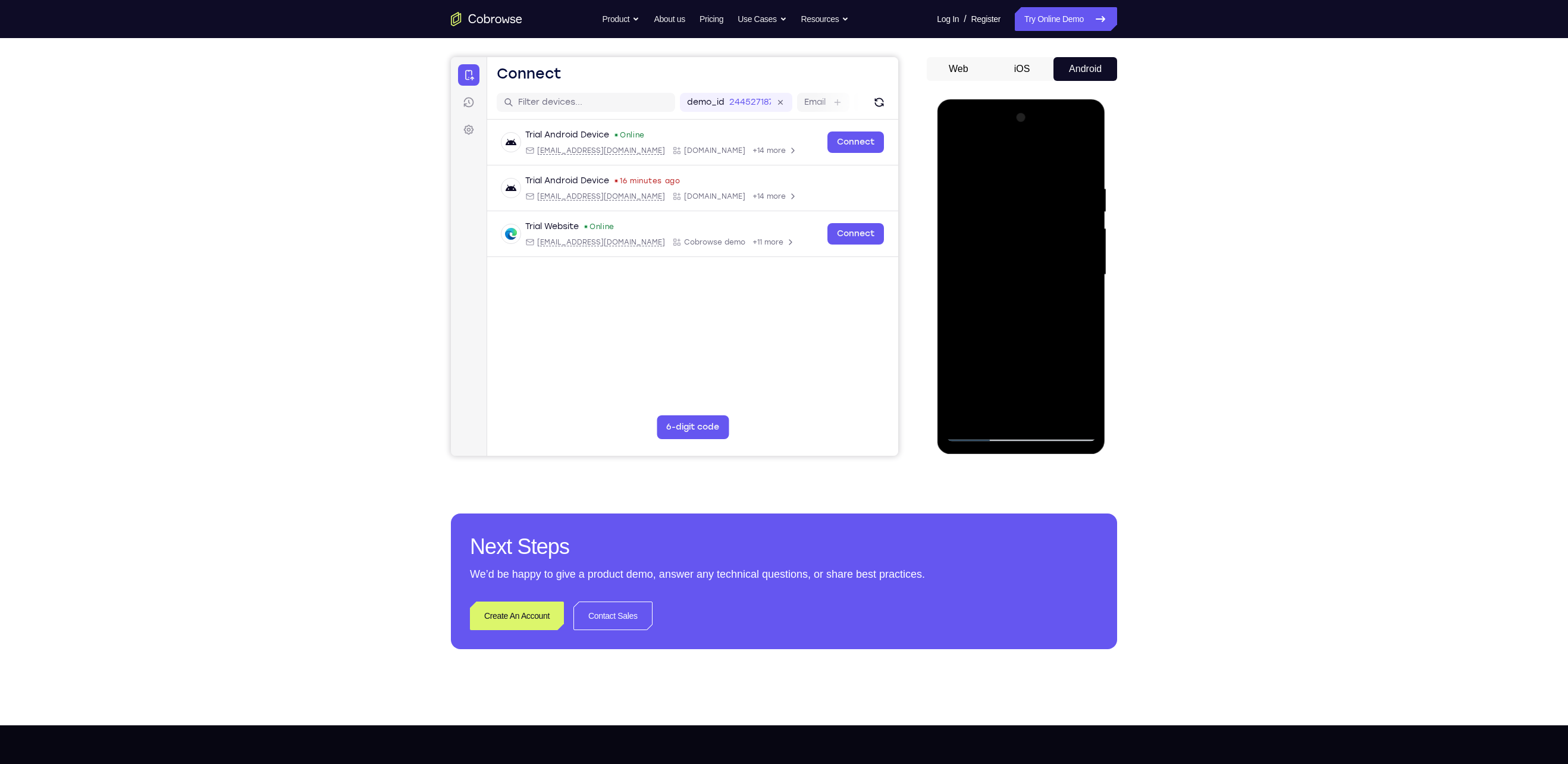
click at [1079, 282] on div at bounding box center [1020, 275] width 150 height 333
click at [1079, 280] on div at bounding box center [1020, 275] width 150 height 333
click at [1079, 281] on div at bounding box center [1020, 275] width 150 height 333
drag, startPoint x: 1078, startPoint y: 281, endPoint x: 987, endPoint y: 267, distance: 92.1
click at [987, 267] on div at bounding box center [1020, 275] width 150 height 333
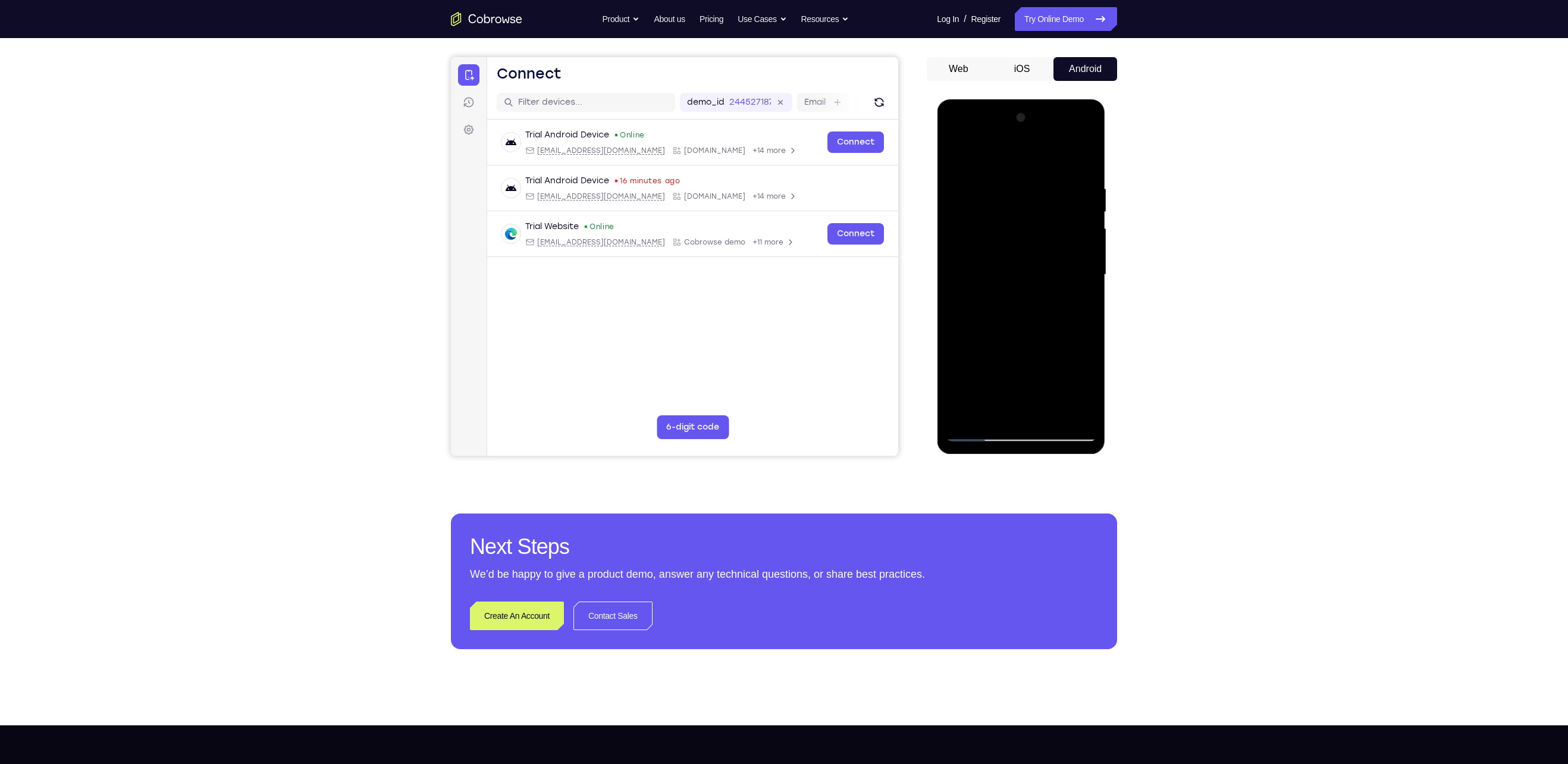
click at [1080, 286] on div at bounding box center [1020, 275] width 150 height 333
click at [1082, 286] on div at bounding box center [1020, 275] width 150 height 333
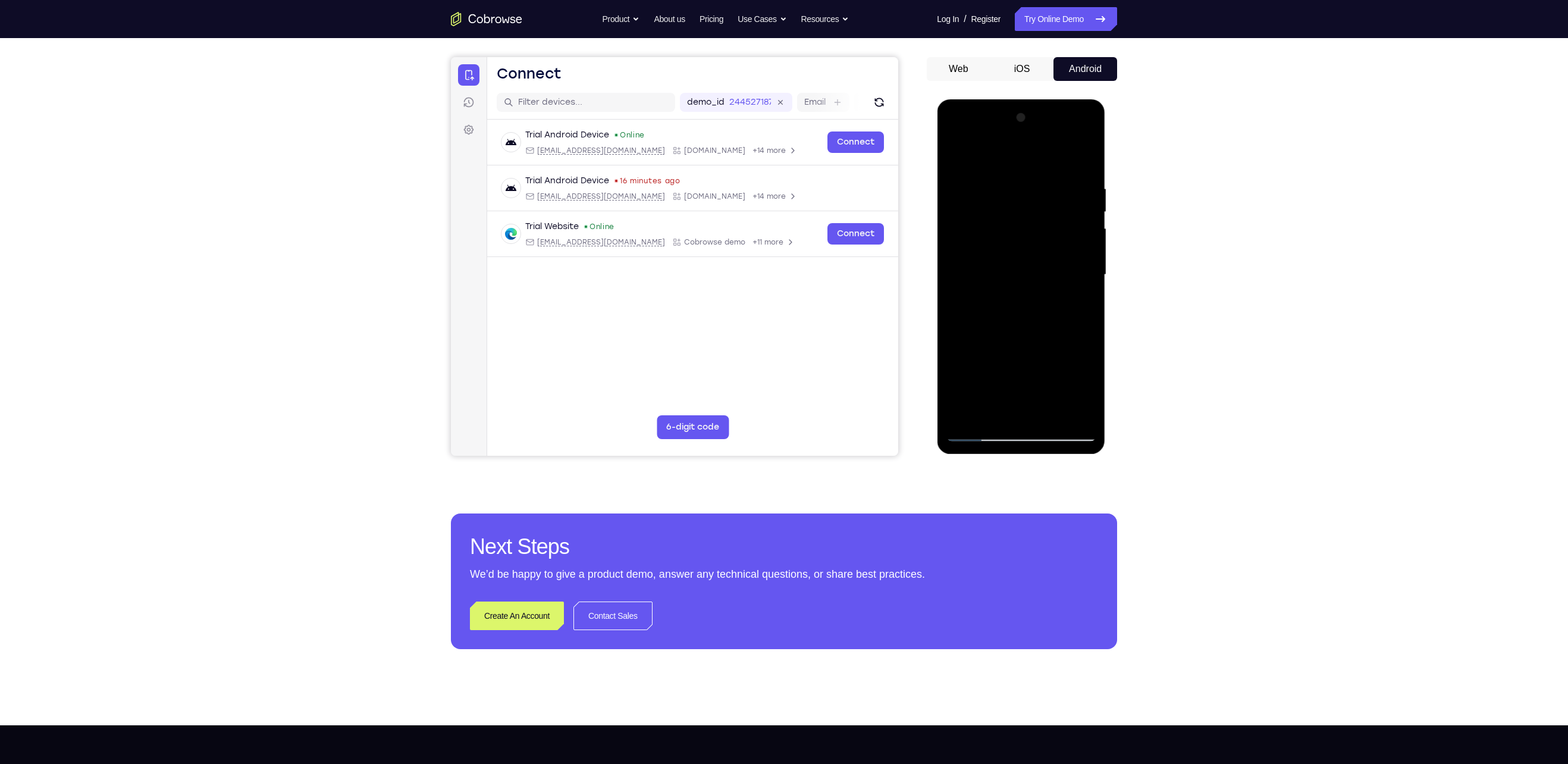
drag, startPoint x: 1082, startPoint y: 286, endPoint x: 941, endPoint y: 253, distance: 144.8
click at [941, 253] on div at bounding box center [1021, 277] width 169 height 355
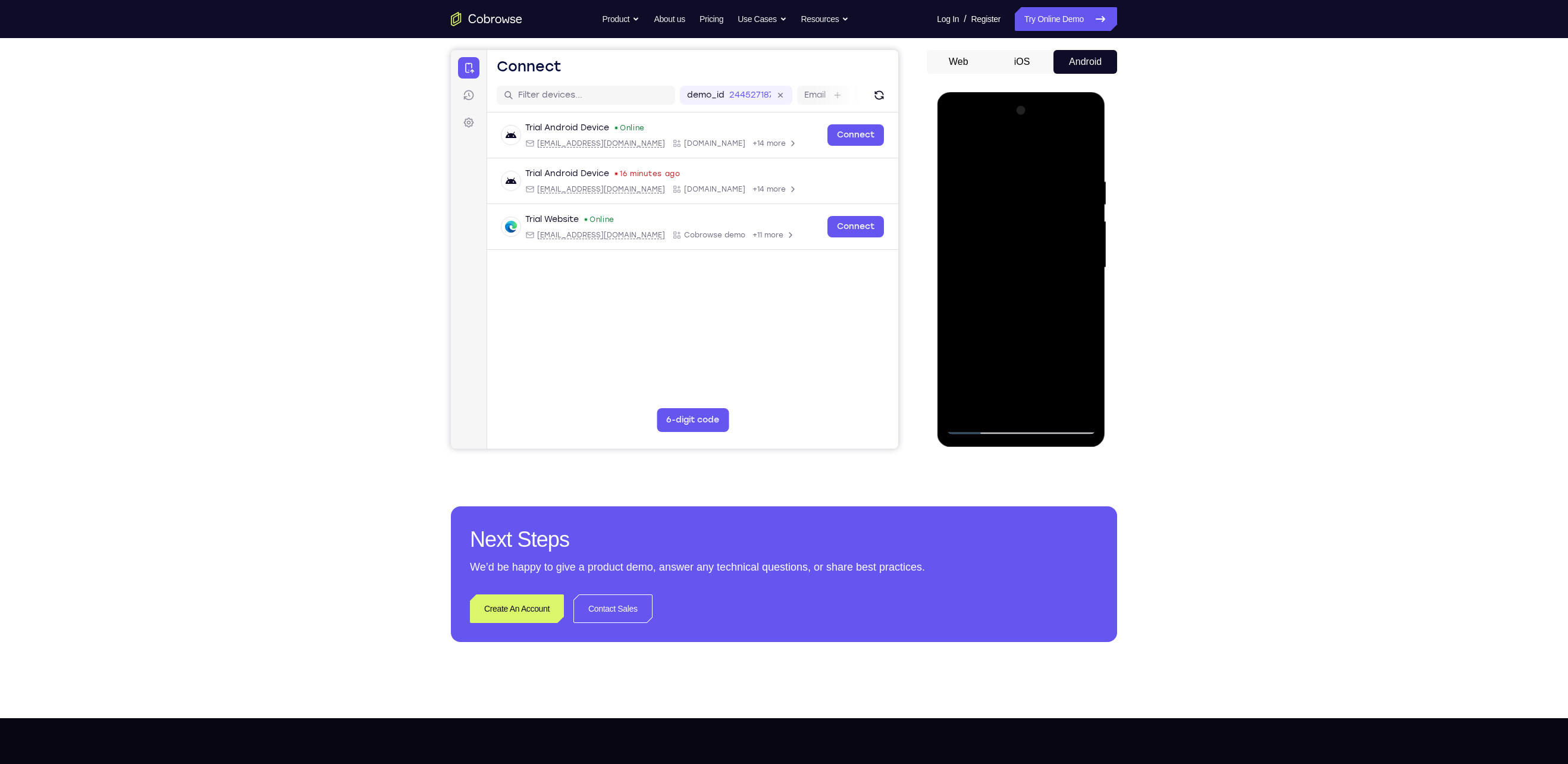
scroll to position [104, 0]
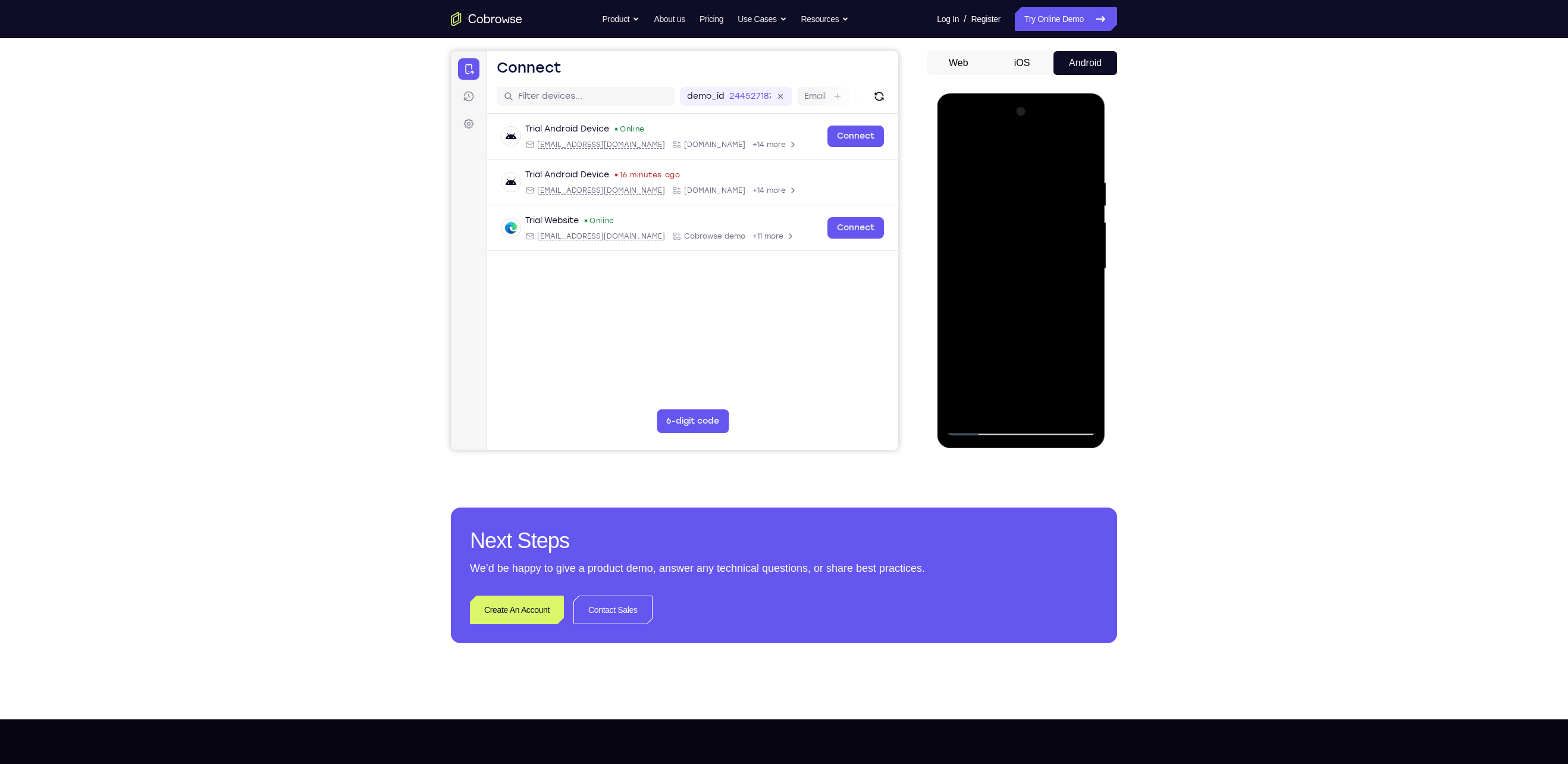
click at [1094, 193] on div at bounding box center [1020, 269] width 150 height 333
click at [1089, 197] on div at bounding box center [1020, 269] width 150 height 333
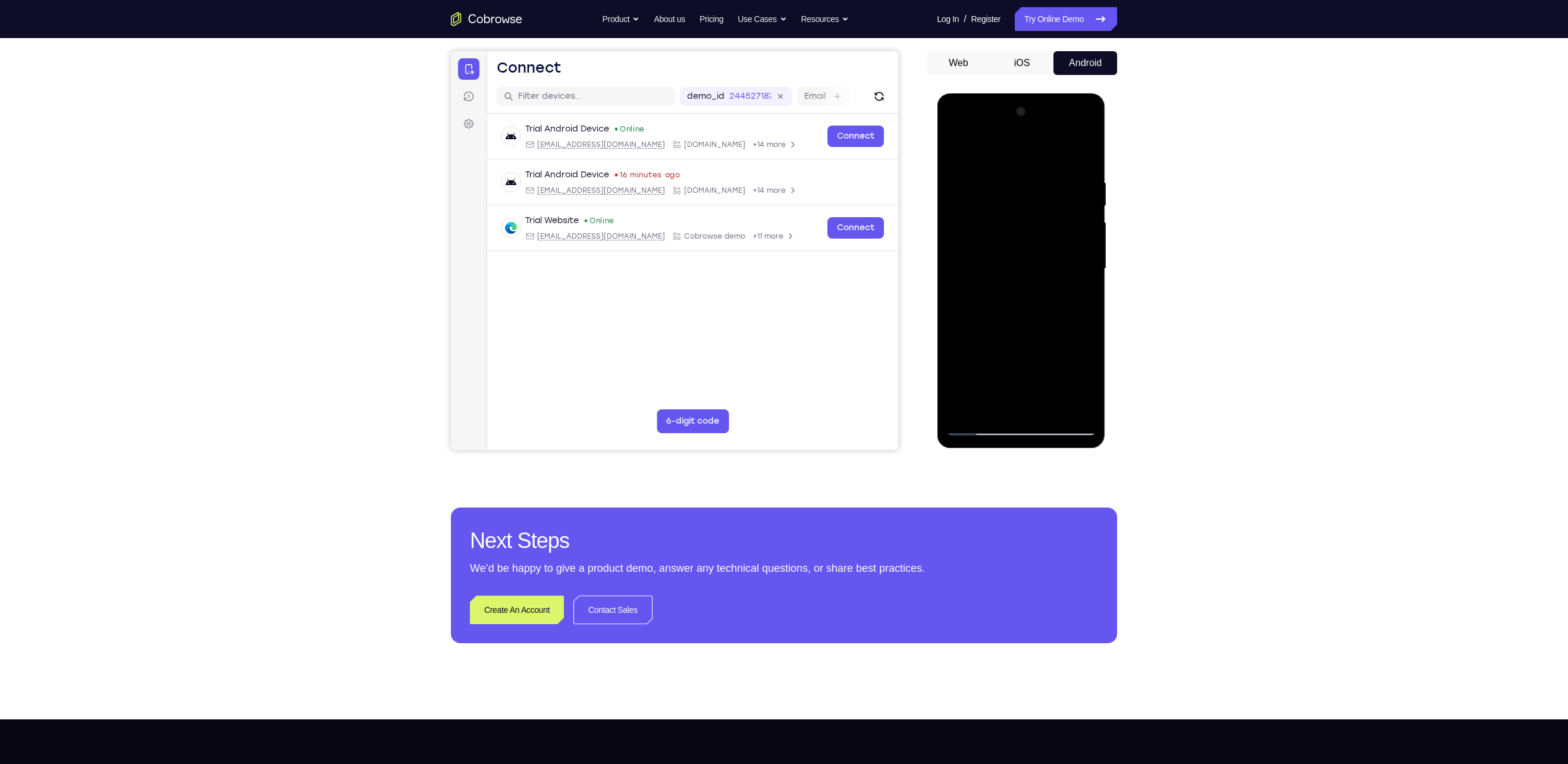
click at [1089, 197] on div at bounding box center [1020, 269] width 150 height 333
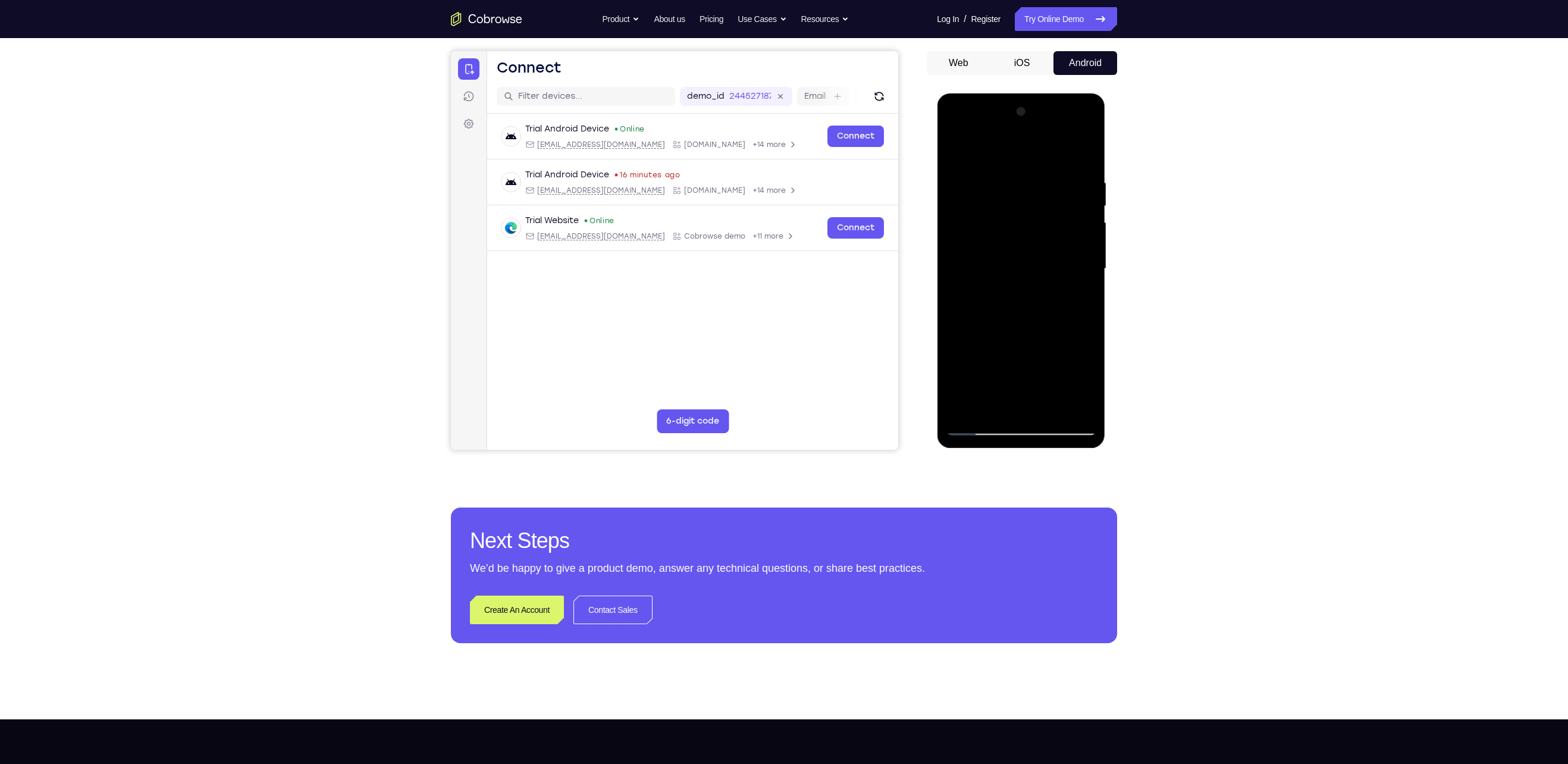
click at [1089, 197] on div at bounding box center [1020, 269] width 150 height 333
click at [1087, 207] on div at bounding box center [1020, 269] width 150 height 333
click at [1089, 207] on div at bounding box center [1020, 269] width 150 height 333
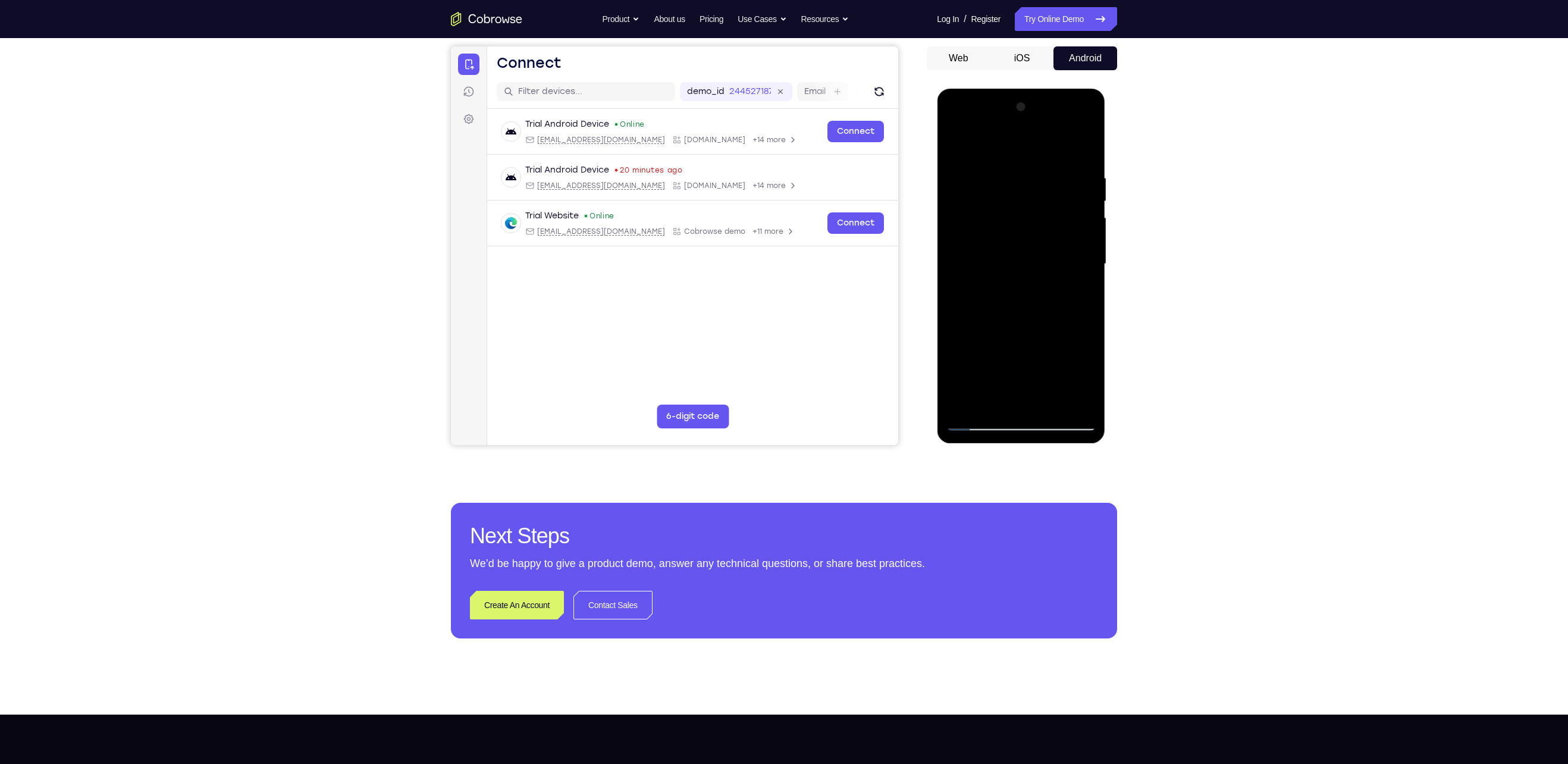
scroll to position [101, 0]
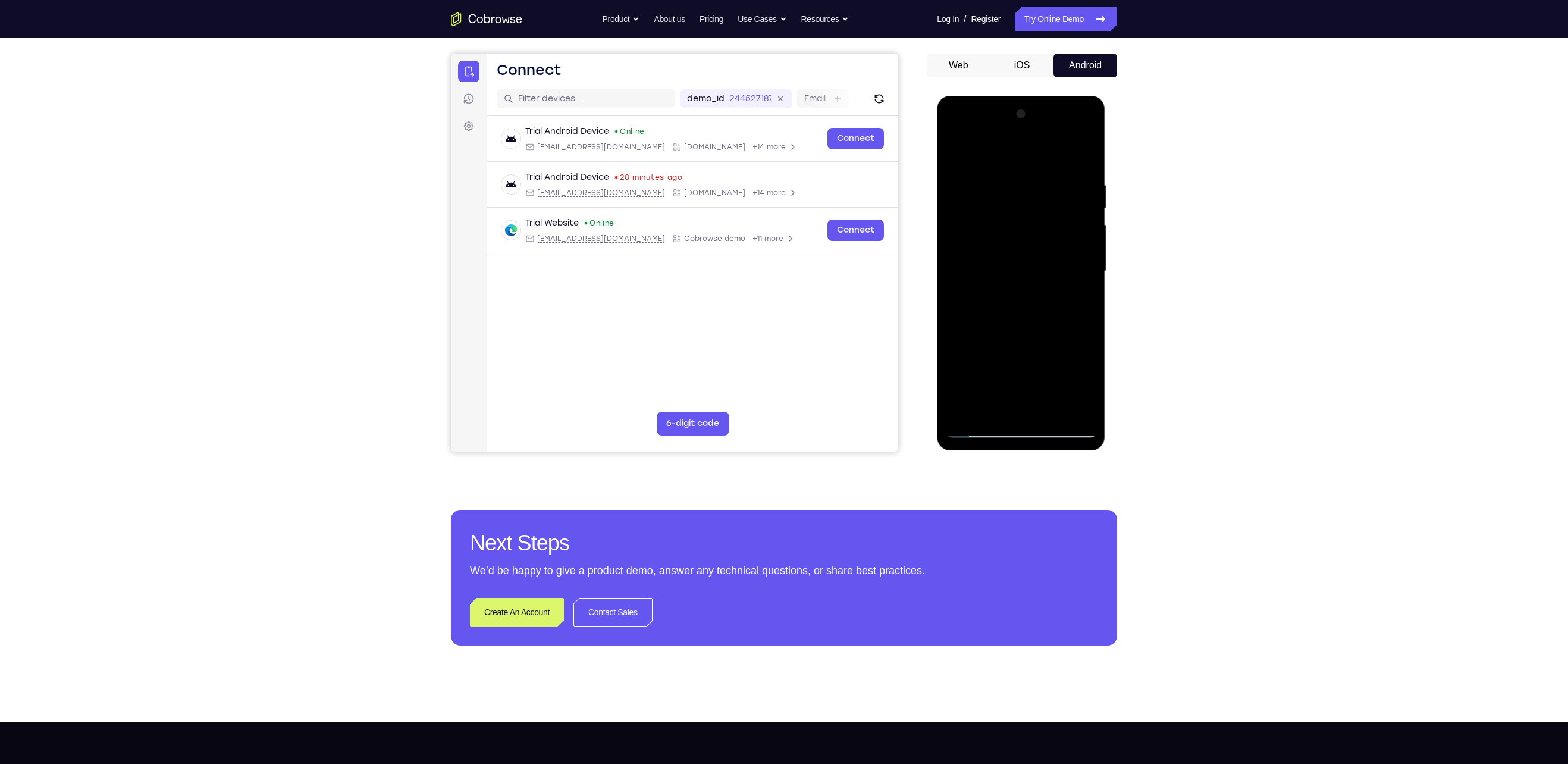
click at [1084, 207] on div at bounding box center [1020, 271] width 150 height 333
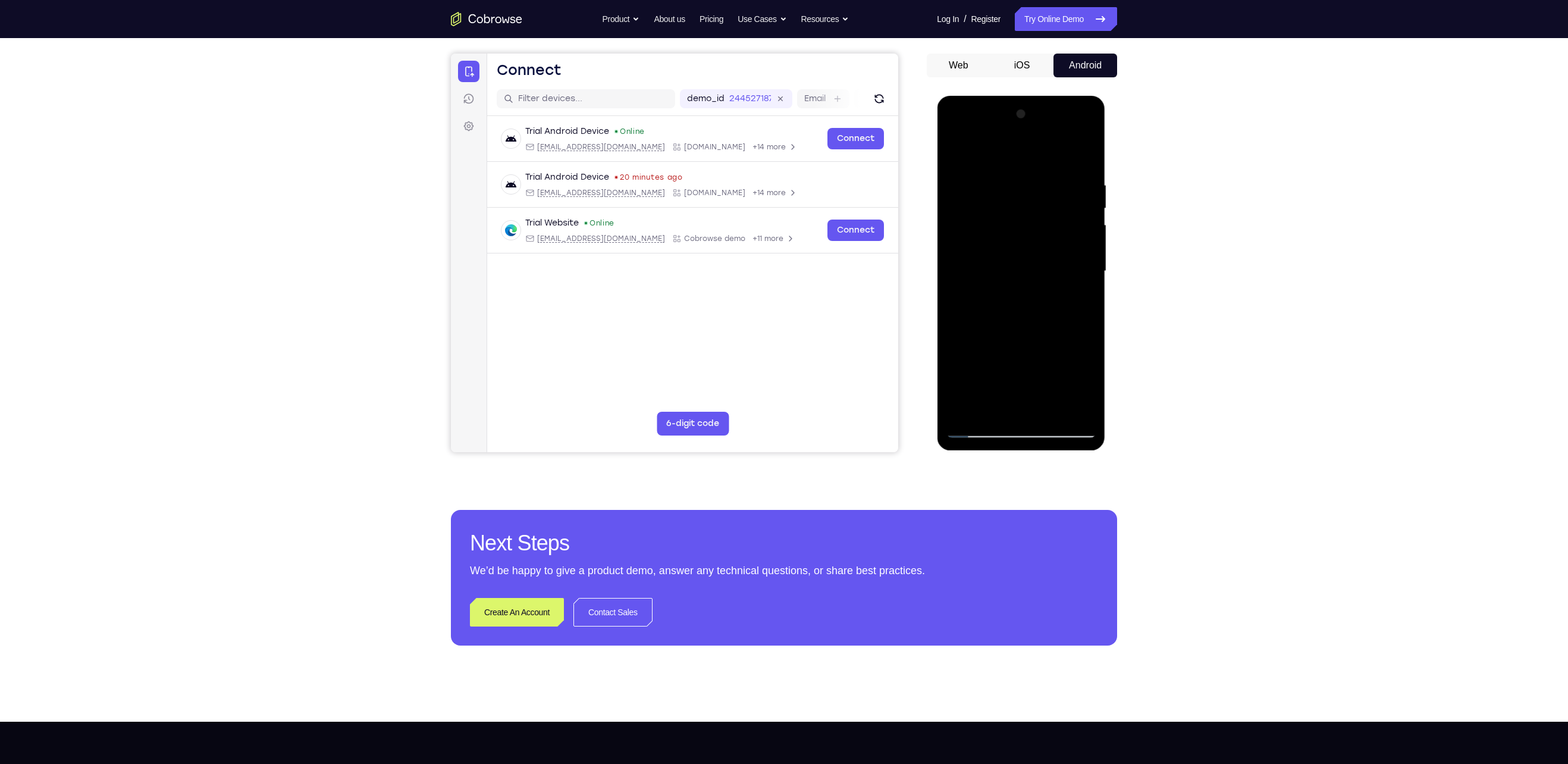
click at [1084, 207] on div at bounding box center [1020, 271] width 150 height 333
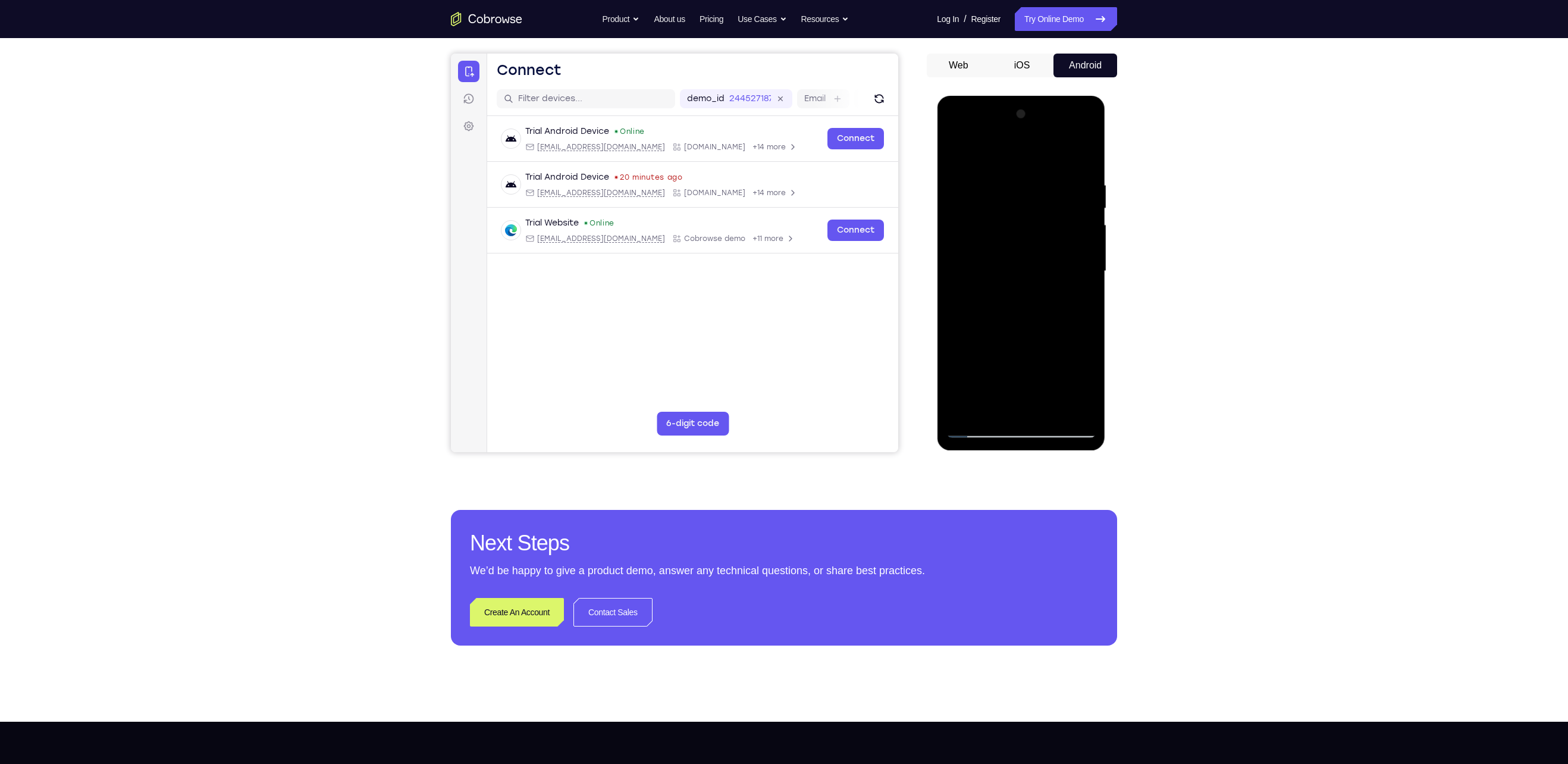
click at [1084, 207] on div at bounding box center [1020, 271] width 150 height 333
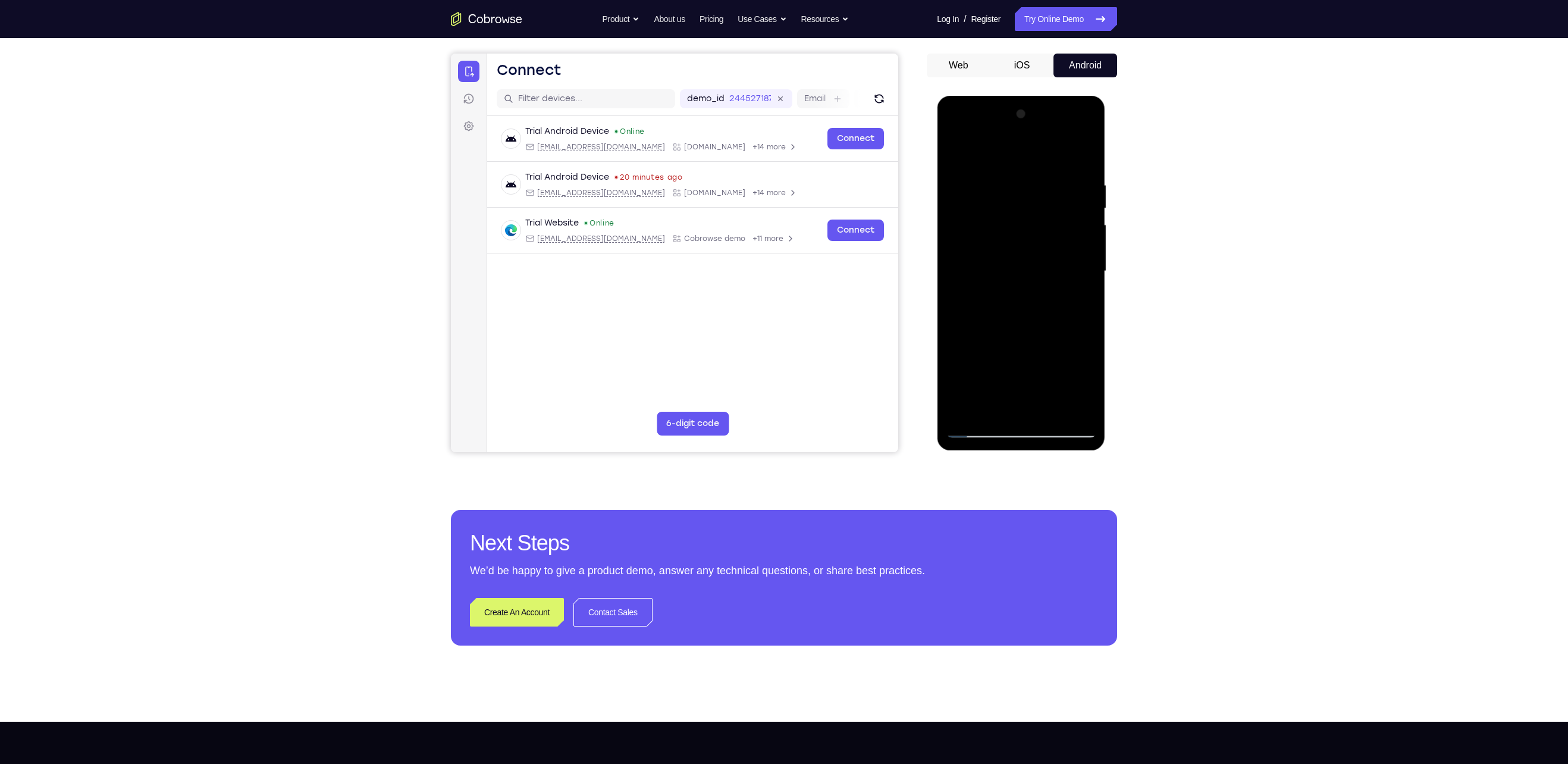
click at [1084, 207] on div at bounding box center [1020, 271] width 150 height 333
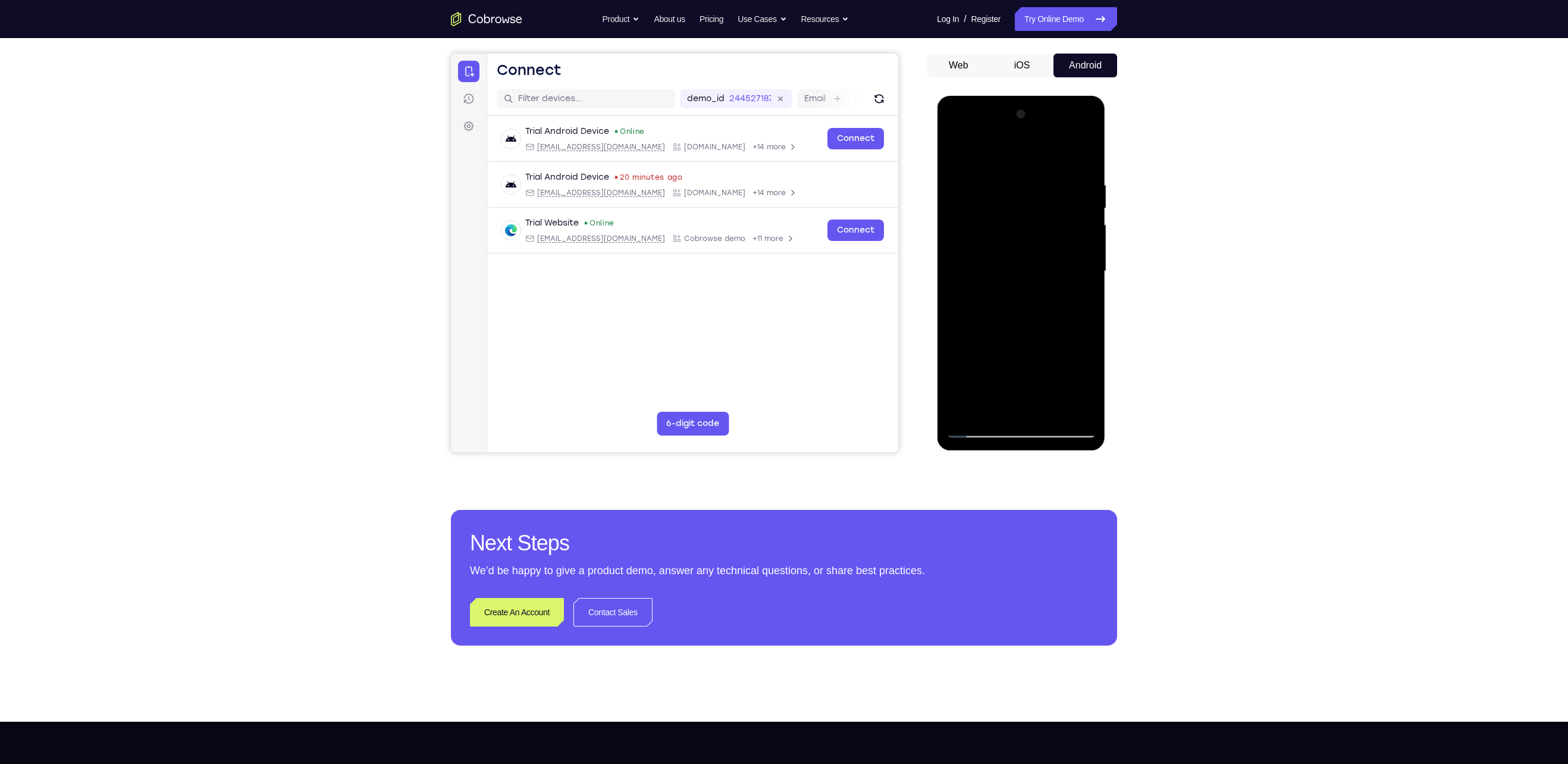
click at [1084, 207] on div at bounding box center [1020, 271] width 150 height 333
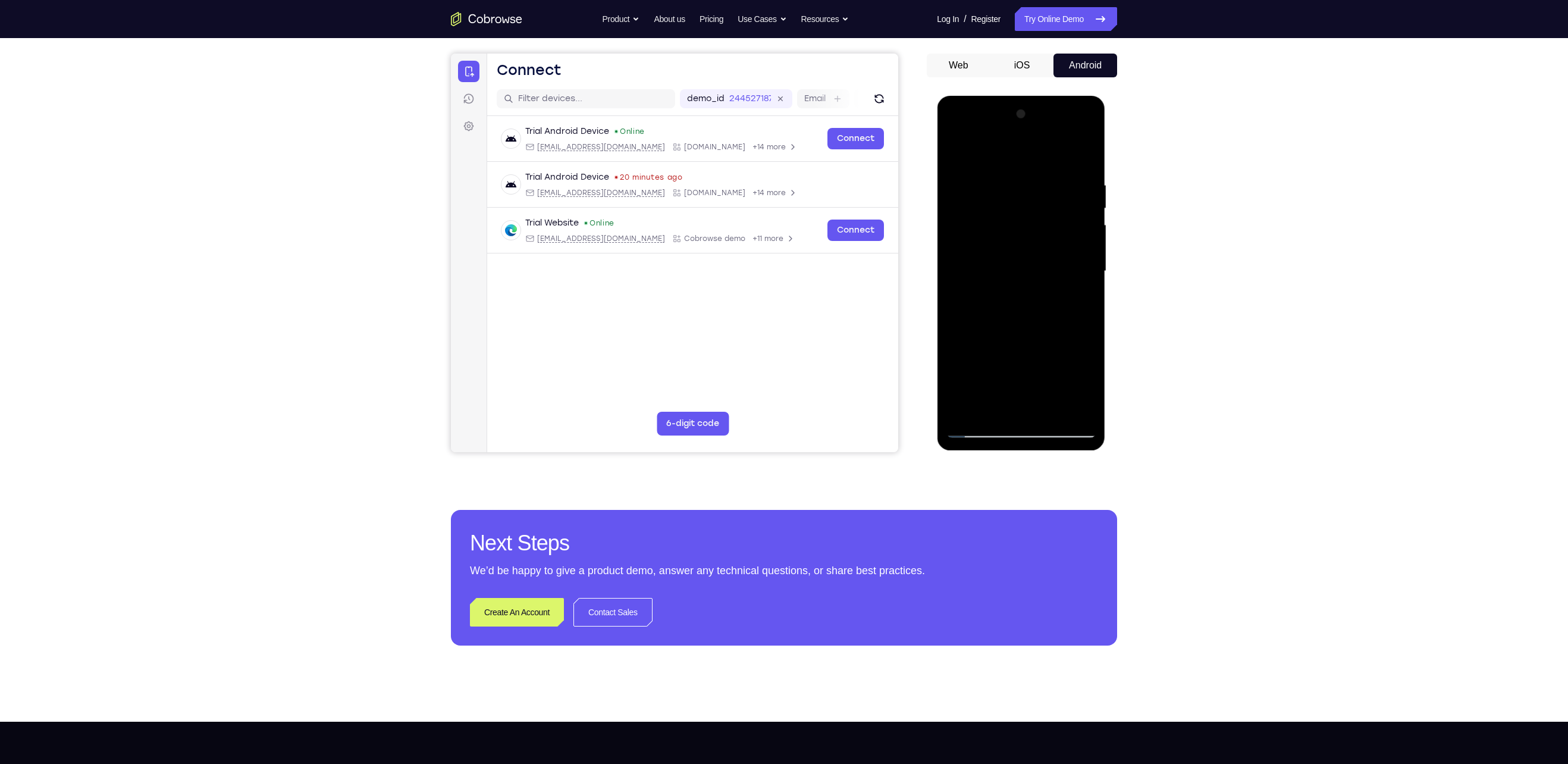
click at [1084, 207] on div at bounding box center [1020, 271] width 150 height 333
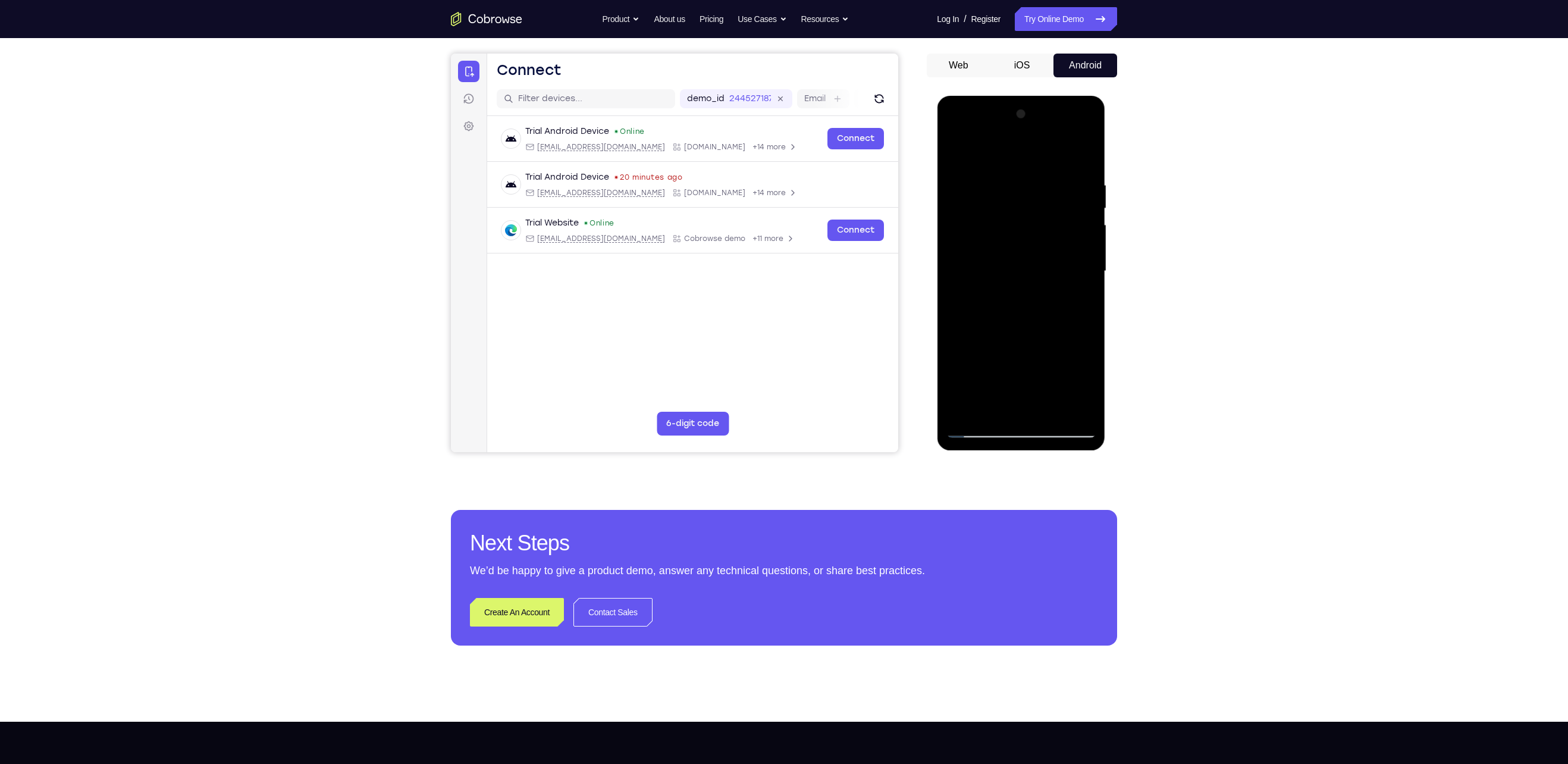
click at [1084, 207] on div at bounding box center [1020, 271] width 150 height 333
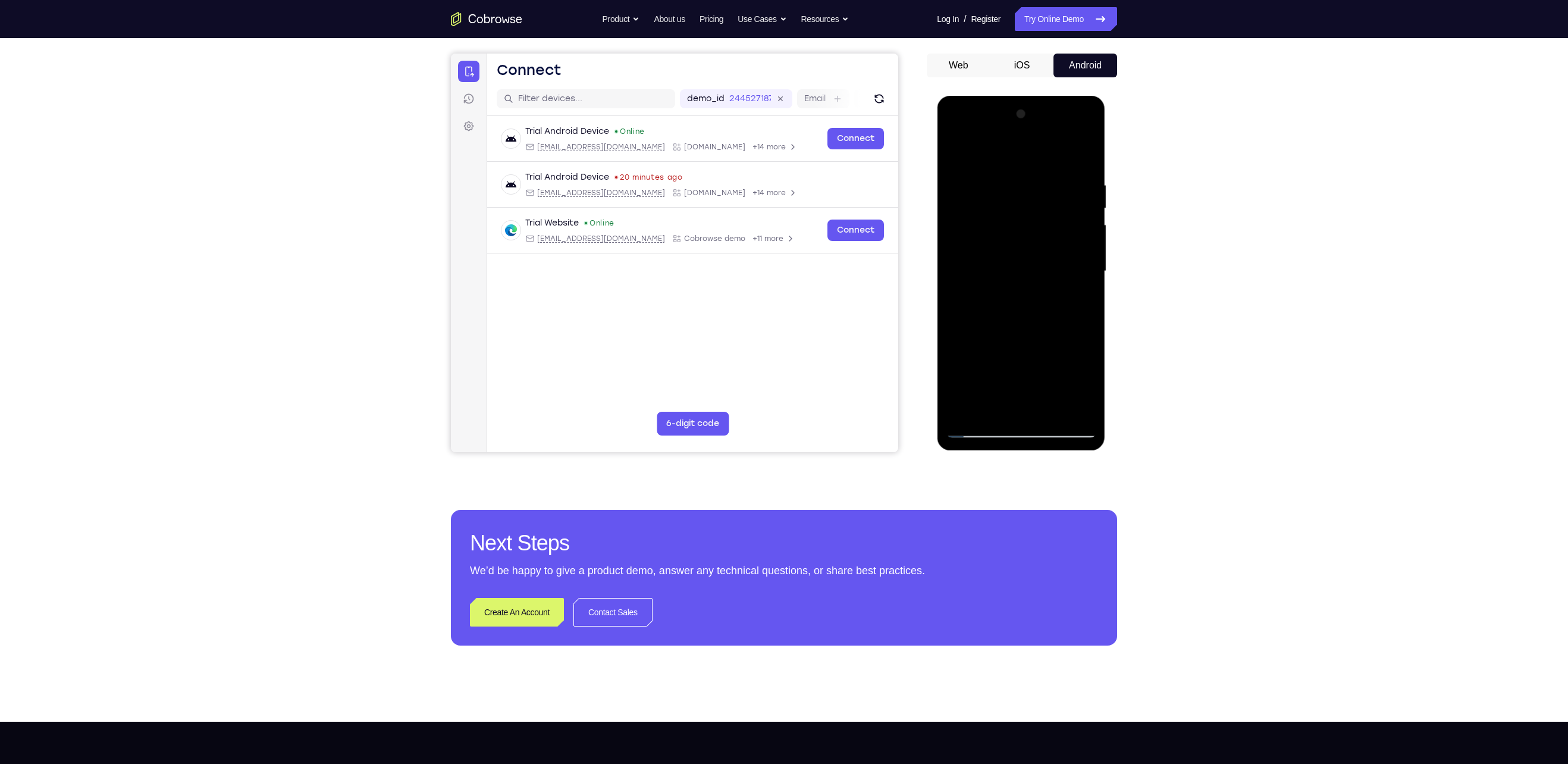
click at [1084, 207] on div at bounding box center [1020, 271] width 150 height 333
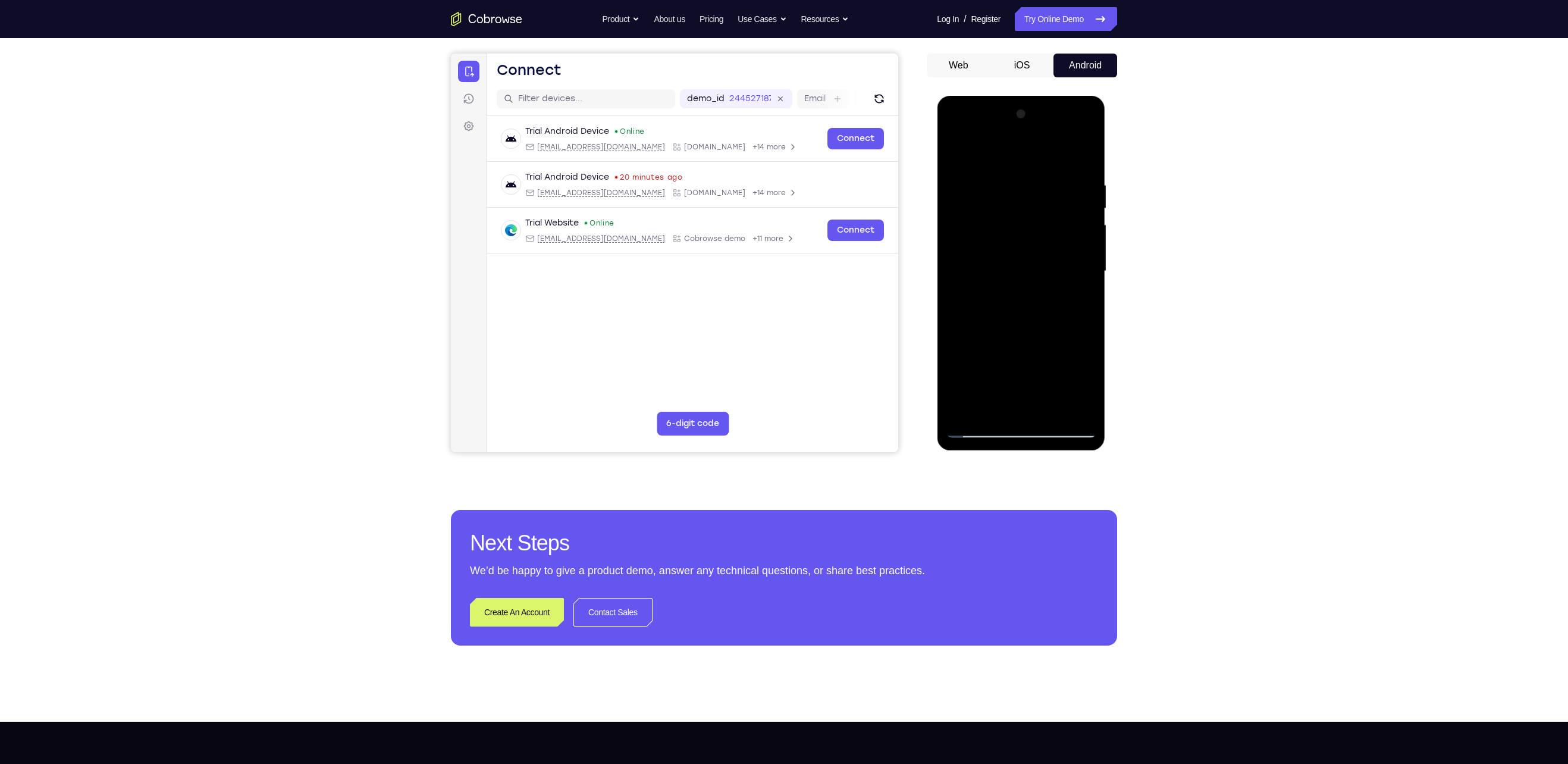
click at [1084, 207] on div at bounding box center [1020, 271] width 150 height 333
click at [1043, 176] on div at bounding box center [1020, 271] width 150 height 333
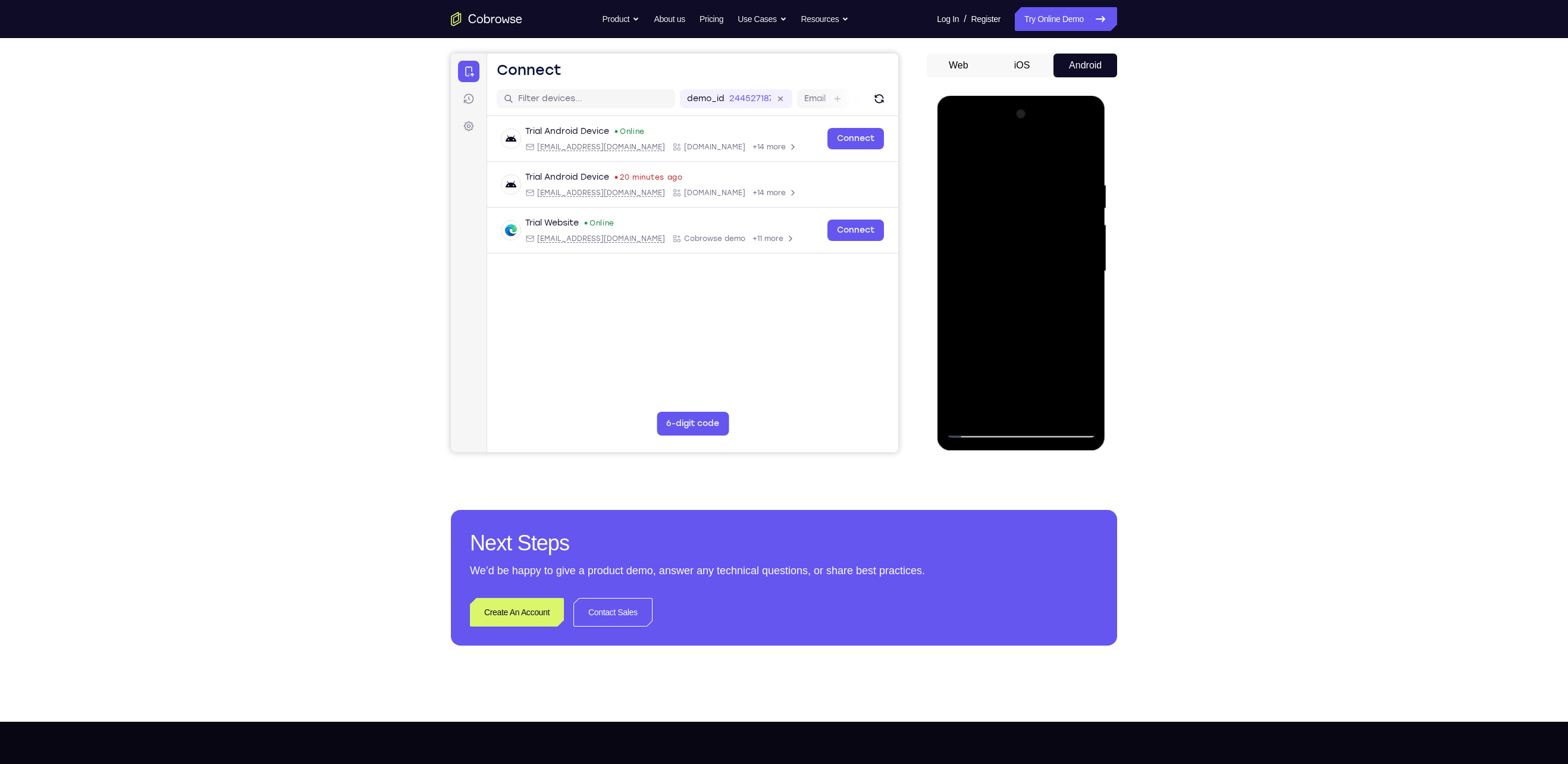
click at [1081, 155] on div at bounding box center [1020, 271] width 150 height 333
drag, startPoint x: 1063, startPoint y: 178, endPoint x: 1067, endPoint y: 387, distance: 209.0
click at [1067, 387] on div at bounding box center [1020, 271] width 150 height 333
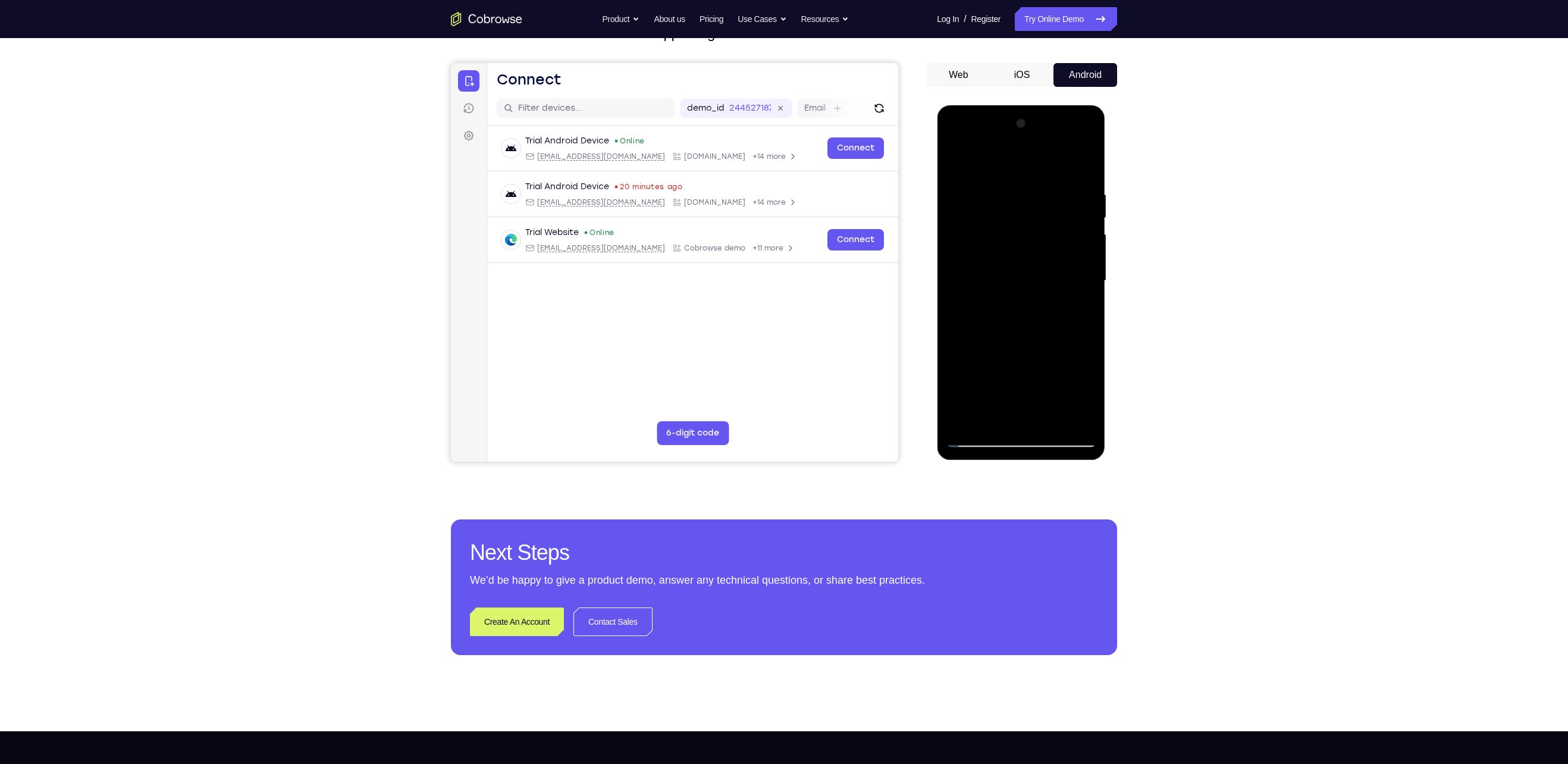
scroll to position [90, 0]
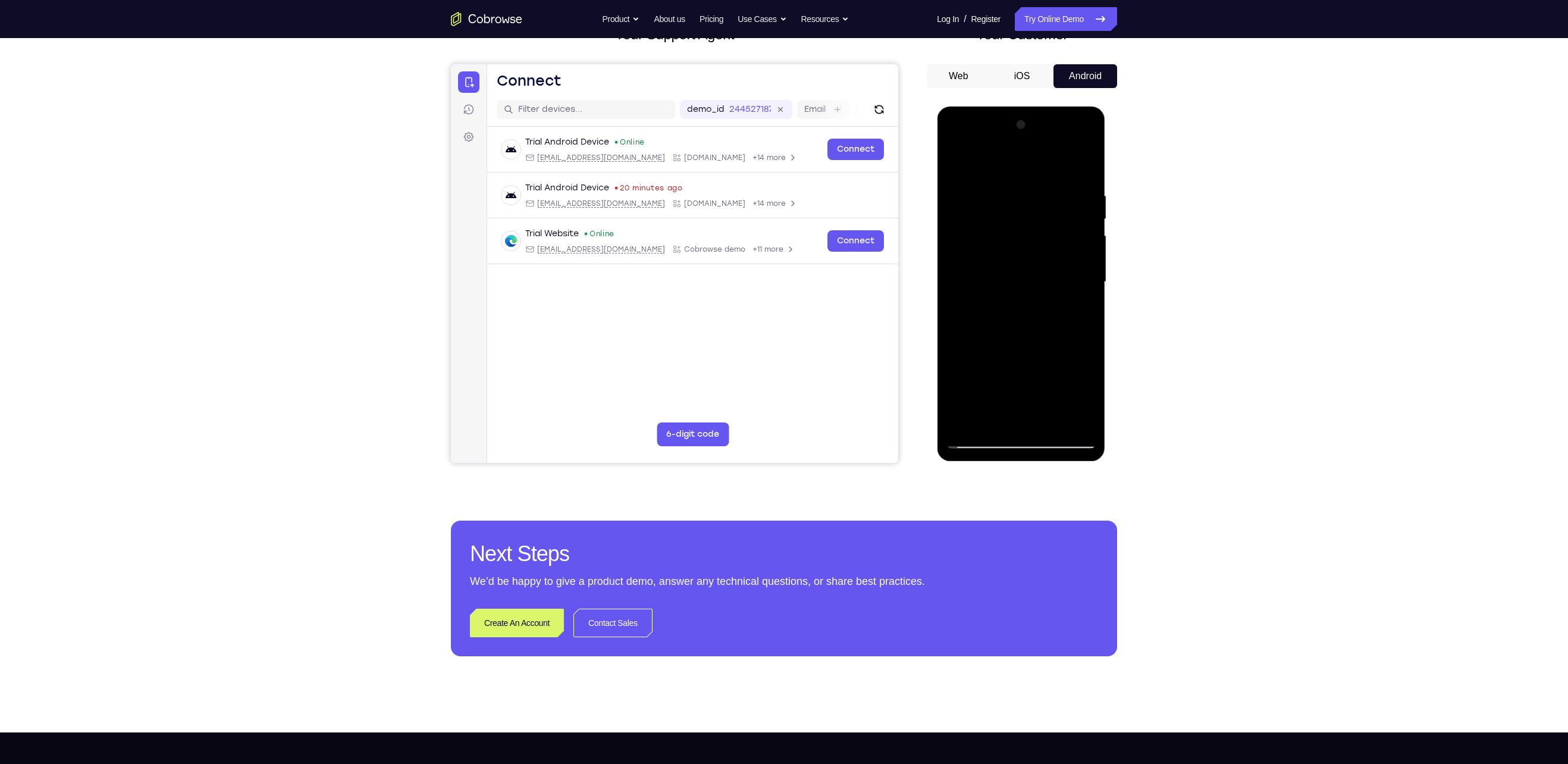
click at [1089, 162] on div at bounding box center [1020, 282] width 150 height 333
click at [982, 247] on div at bounding box center [1020, 282] width 150 height 333
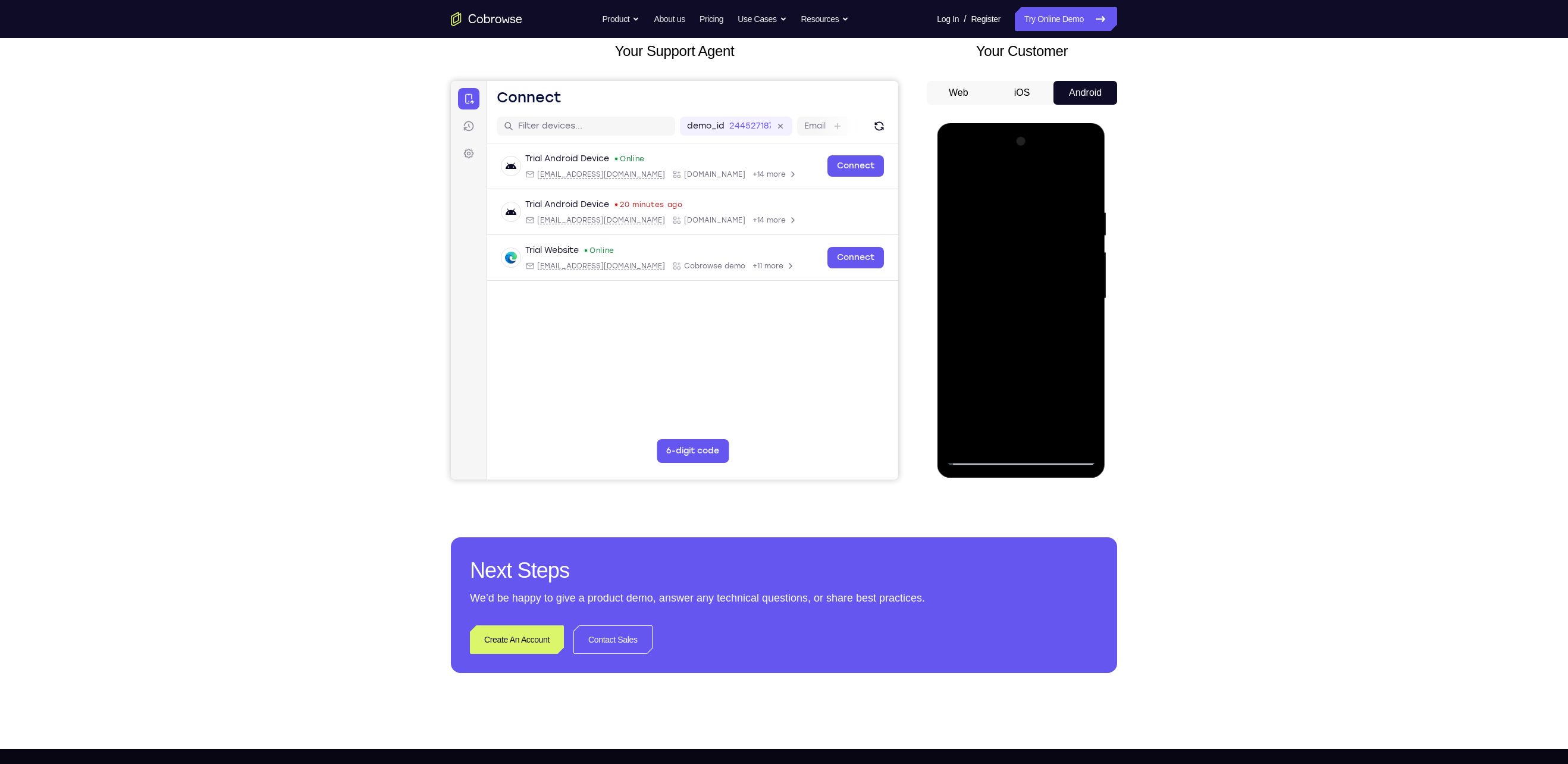
scroll to position [73, 0]
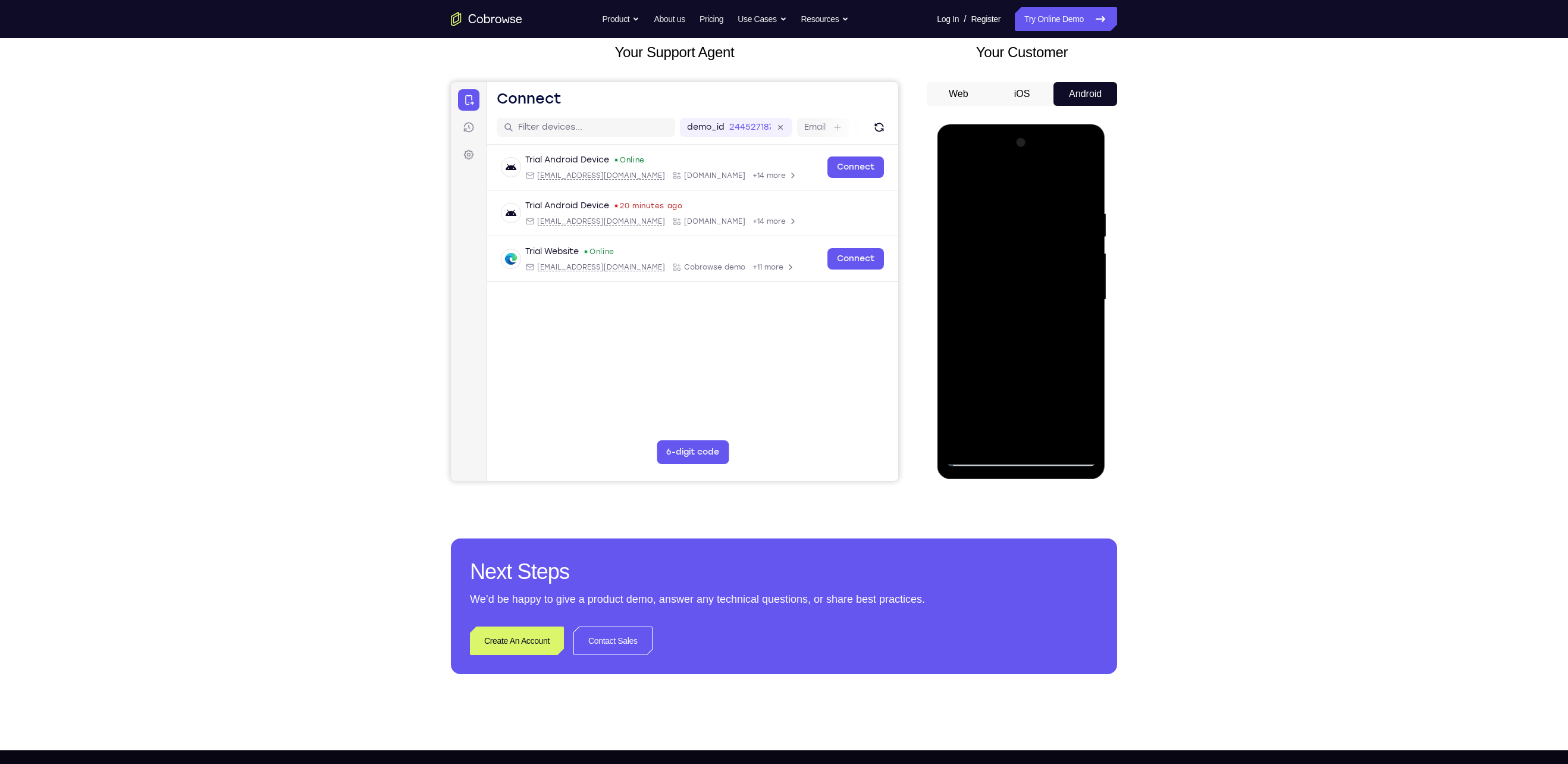
click at [955, 179] on div at bounding box center [1020, 300] width 150 height 333
click at [993, 248] on div at bounding box center [1020, 300] width 150 height 333
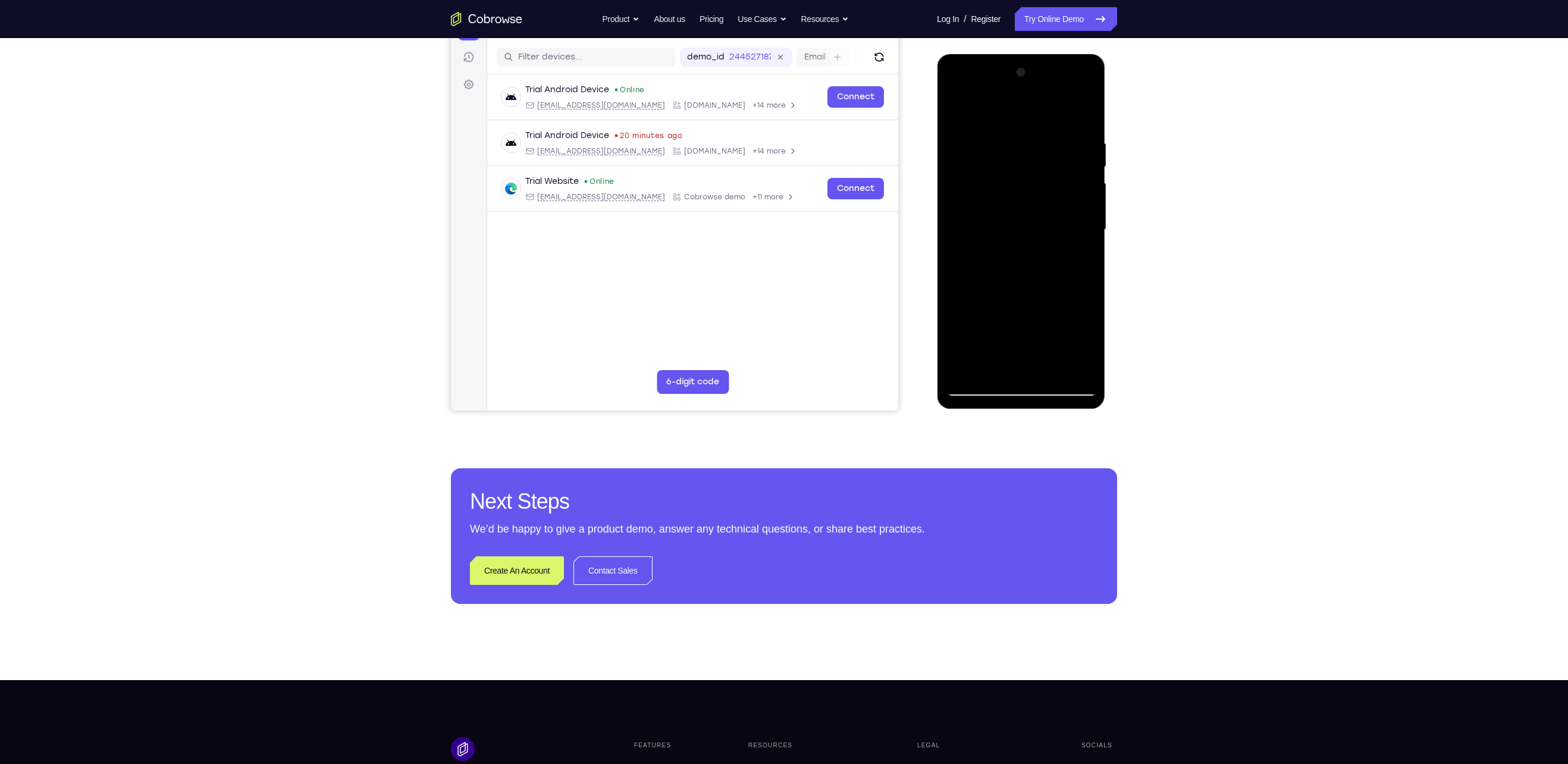
scroll to position [147, 0]
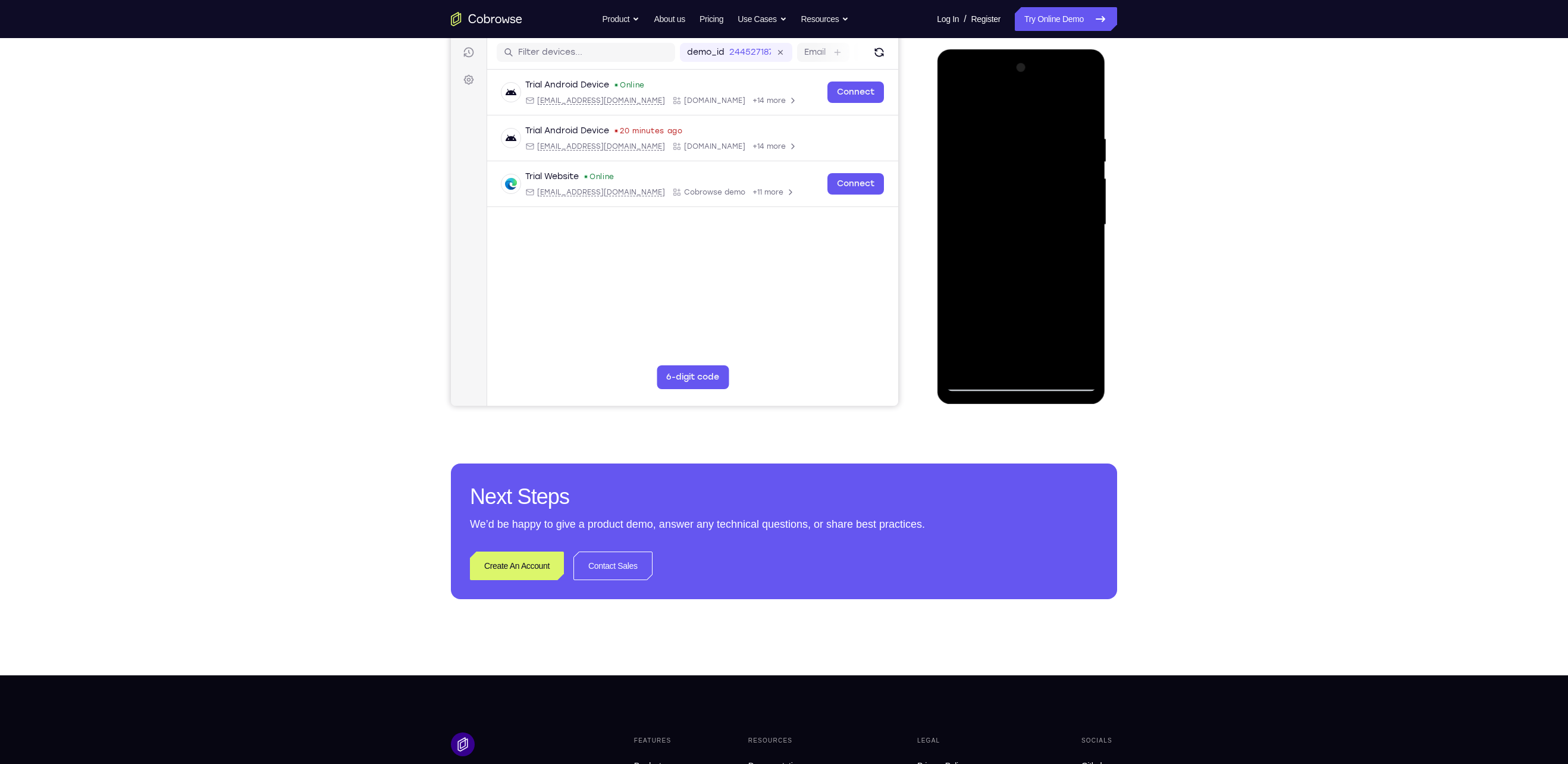
drag, startPoint x: 1036, startPoint y: 308, endPoint x: 1038, endPoint y: 228, distance: 80.0
click at [1038, 228] on div at bounding box center [1020, 225] width 150 height 333
drag, startPoint x: 1037, startPoint y: 270, endPoint x: 1017, endPoint y: 365, distance: 97.1
click at [1017, 365] on div at bounding box center [1020, 225] width 150 height 333
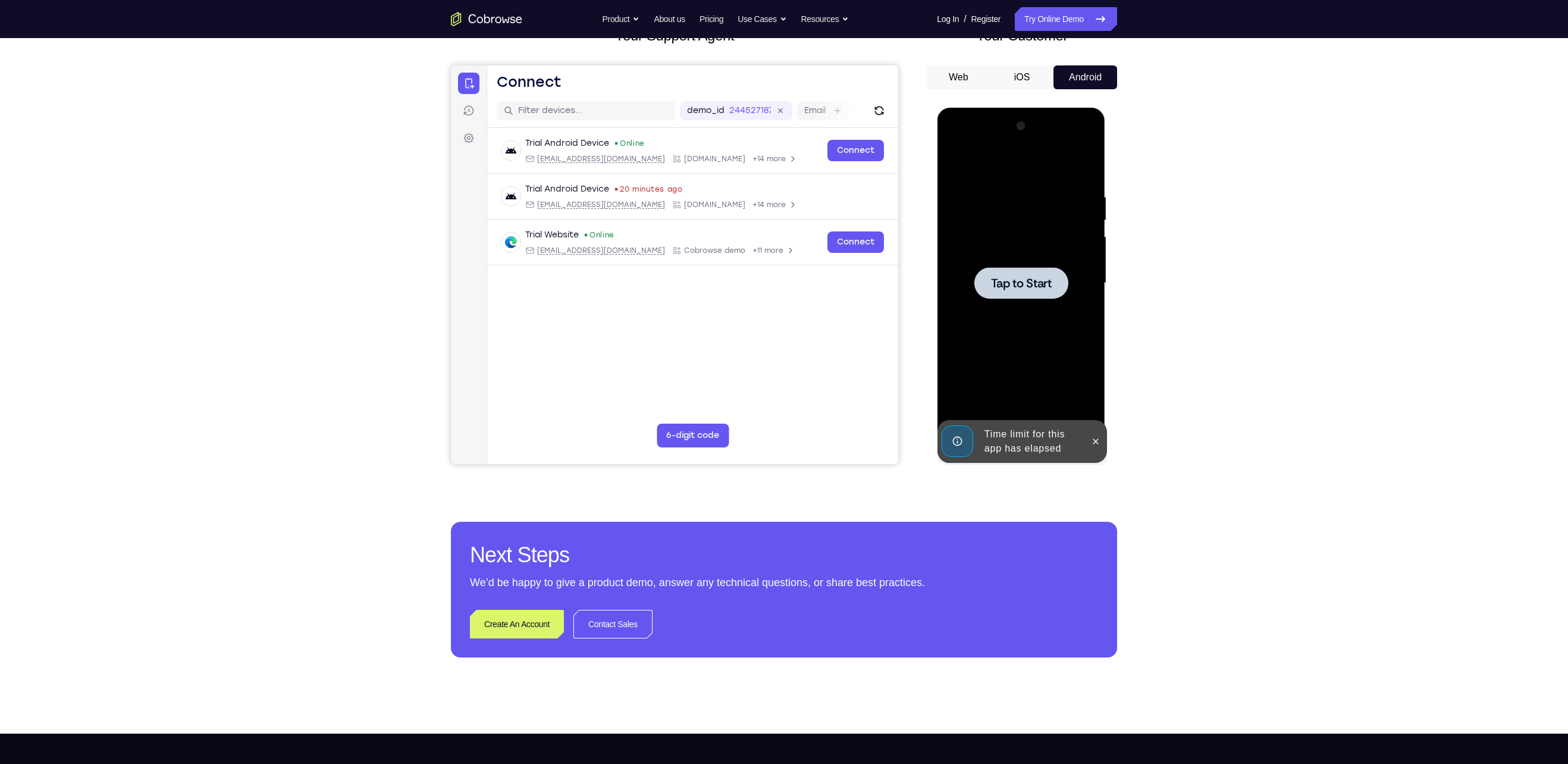
scroll to position [90, 0]
